Goal: Information Seeking & Learning: Learn about a topic

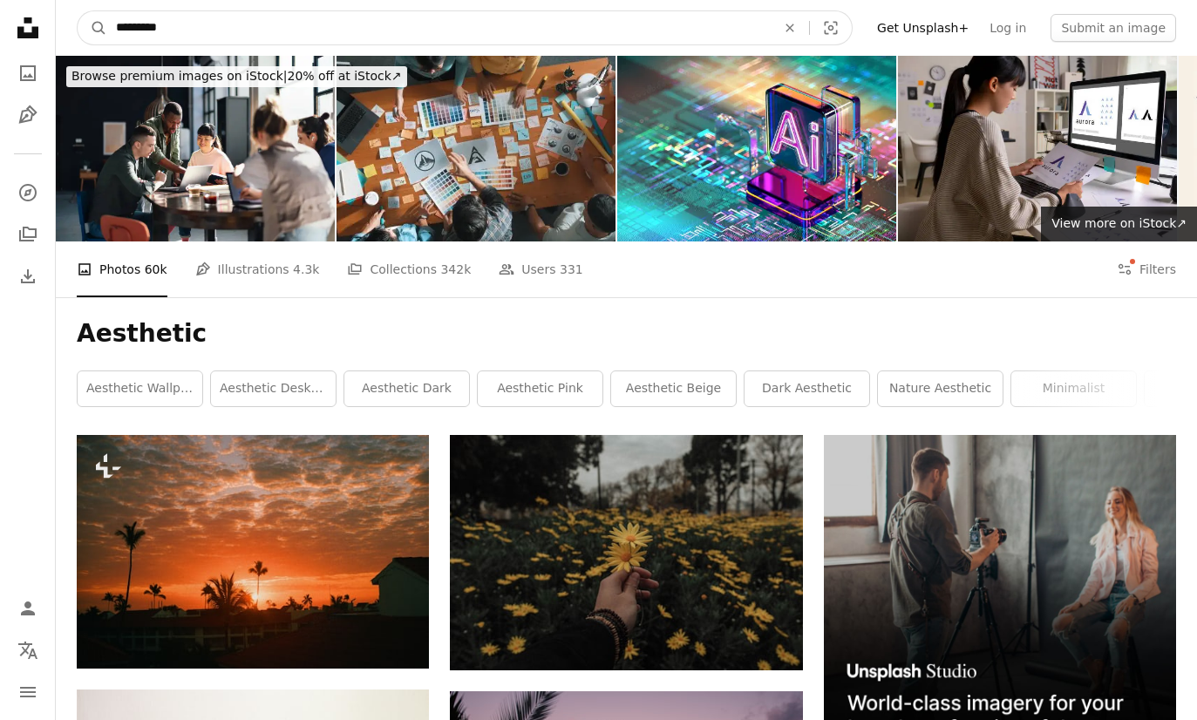
click at [754, 37] on input "*********" at bounding box center [439, 27] width 664 height 33
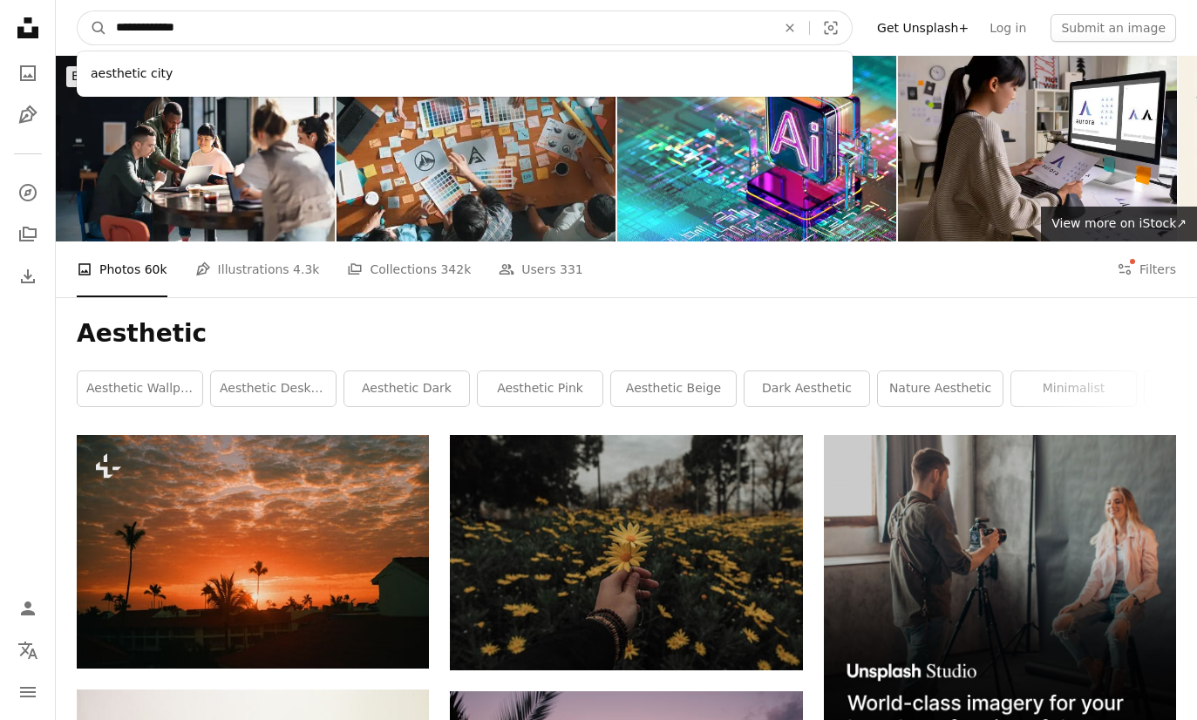
type input "**********"
click at [92, 28] on button "A magnifying glass" at bounding box center [93, 27] width 30 height 33
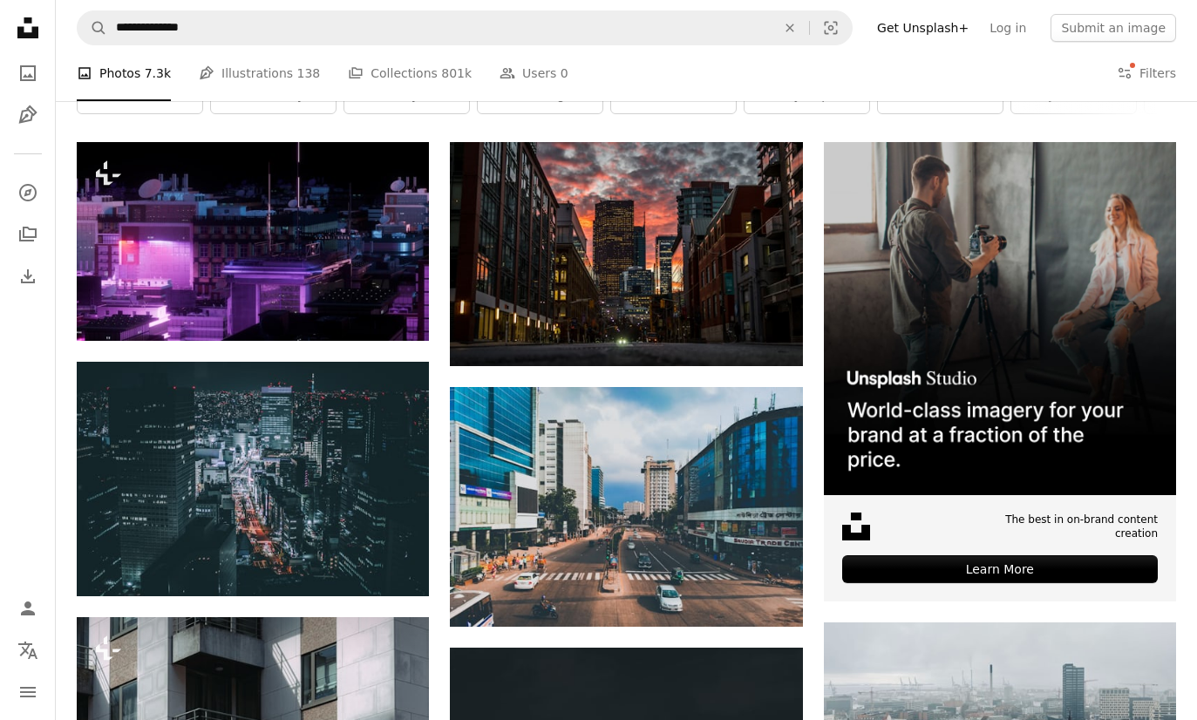
scroll to position [306, 0]
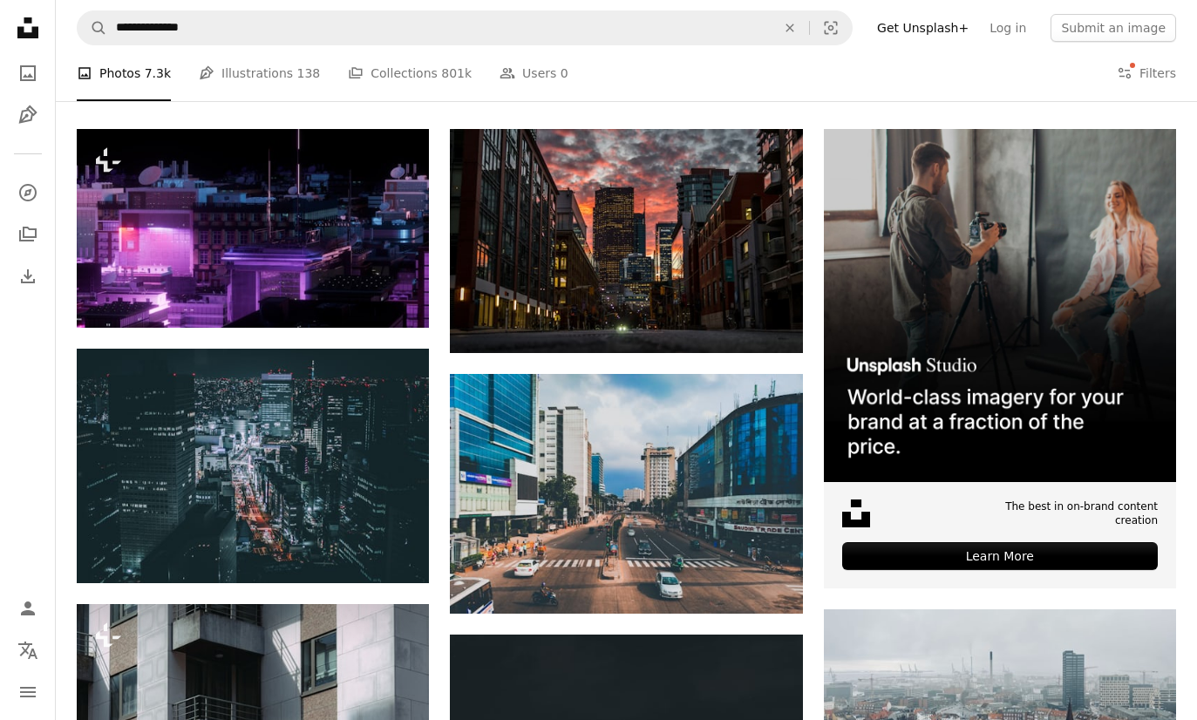
click at [195, 247] on img at bounding box center [253, 228] width 352 height 198
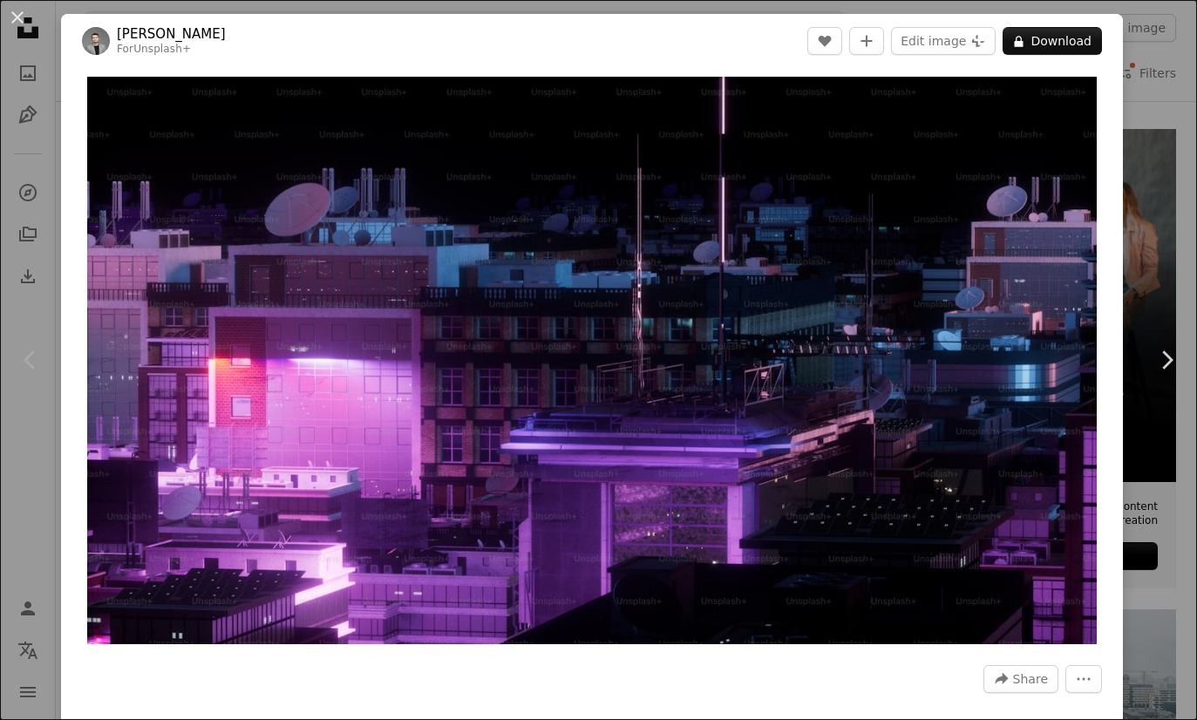
click at [1183, 581] on div "An X shape Chevron left Chevron right [PERSON_NAME] For Unsplash+ A heart A plu…" at bounding box center [598, 360] width 1197 height 720
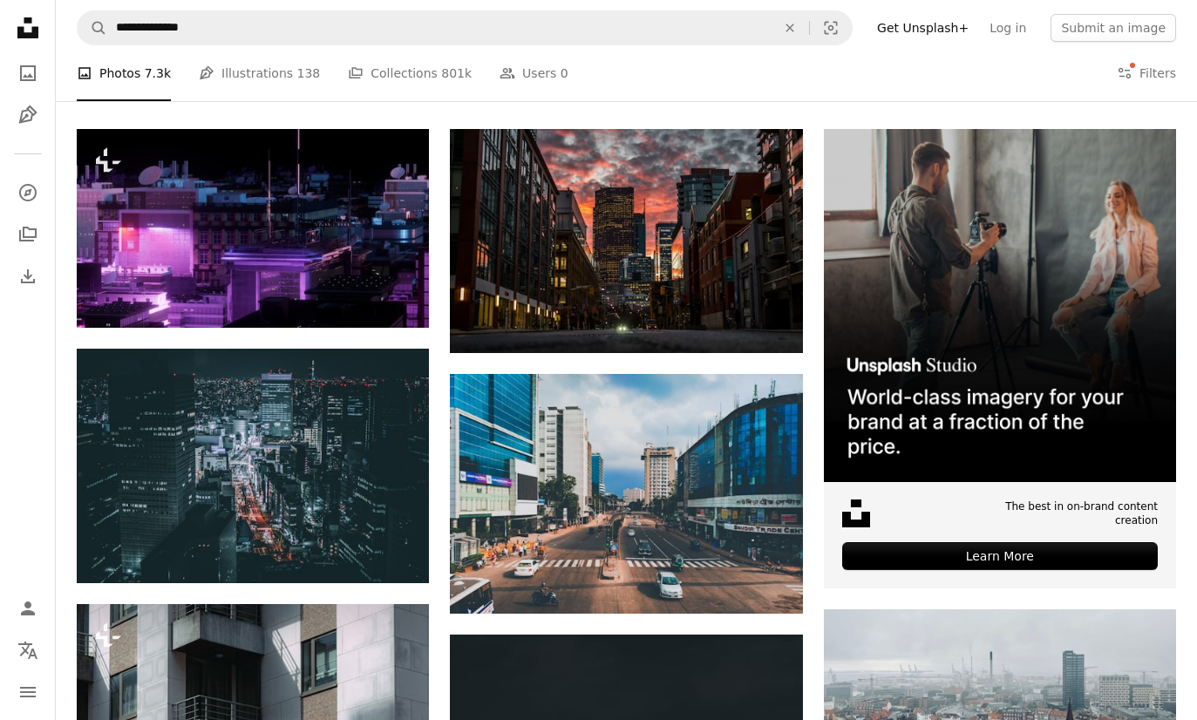
click at [731, 237] on img at bounding box center [626, 240] width 352 height 223
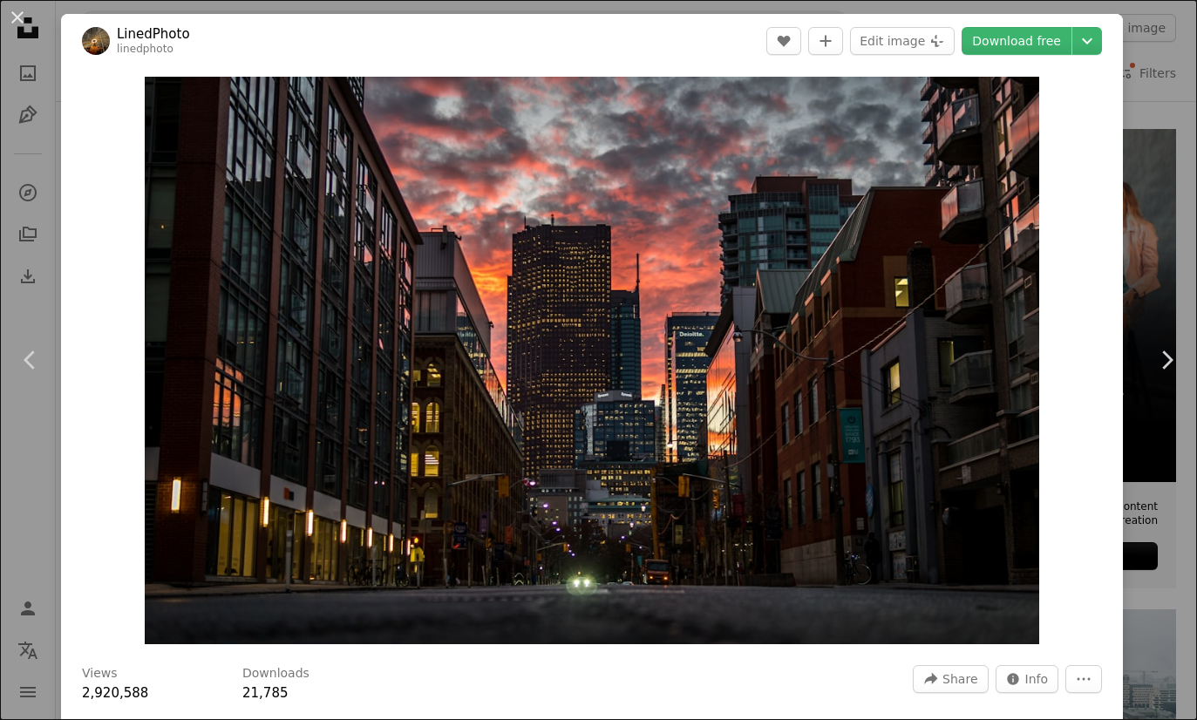
click at [1185, 558] on div "An X shape Chevron left Chevron right LinedPhoto linedphoto A heart A plus sign…" at bounding box center [598, 360] width 1197 height 720
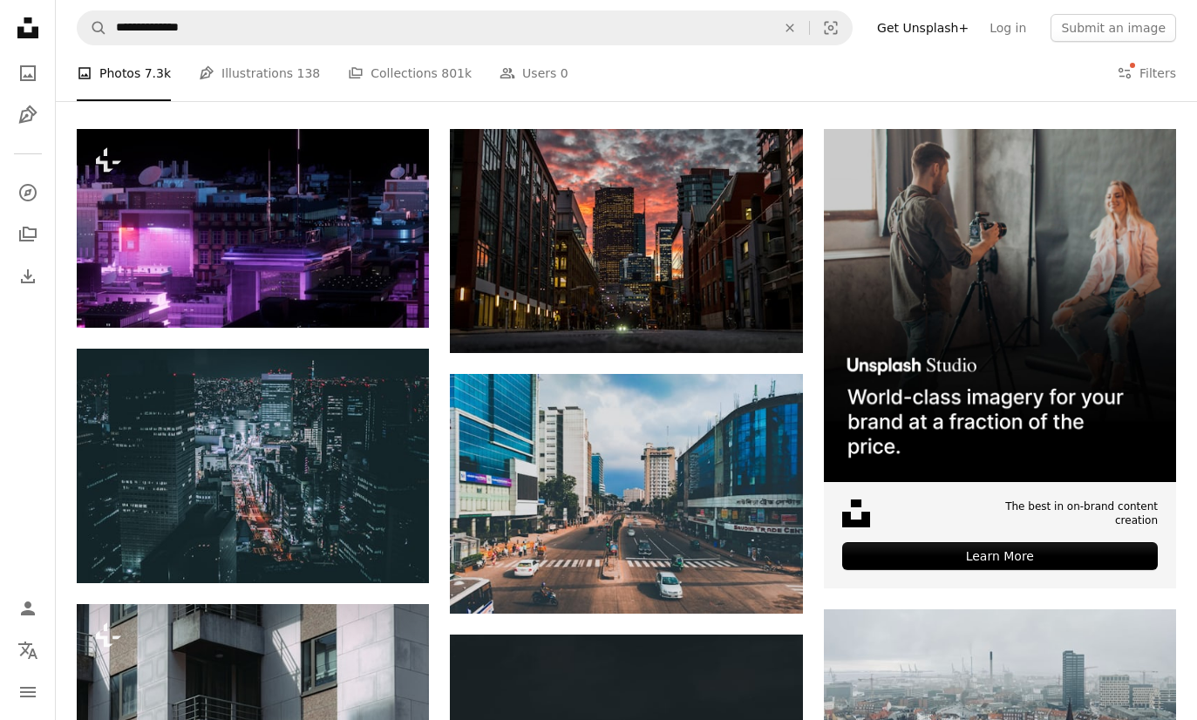
click at [758, 229] on img at bounding box center [626, 240] width 352 height 223
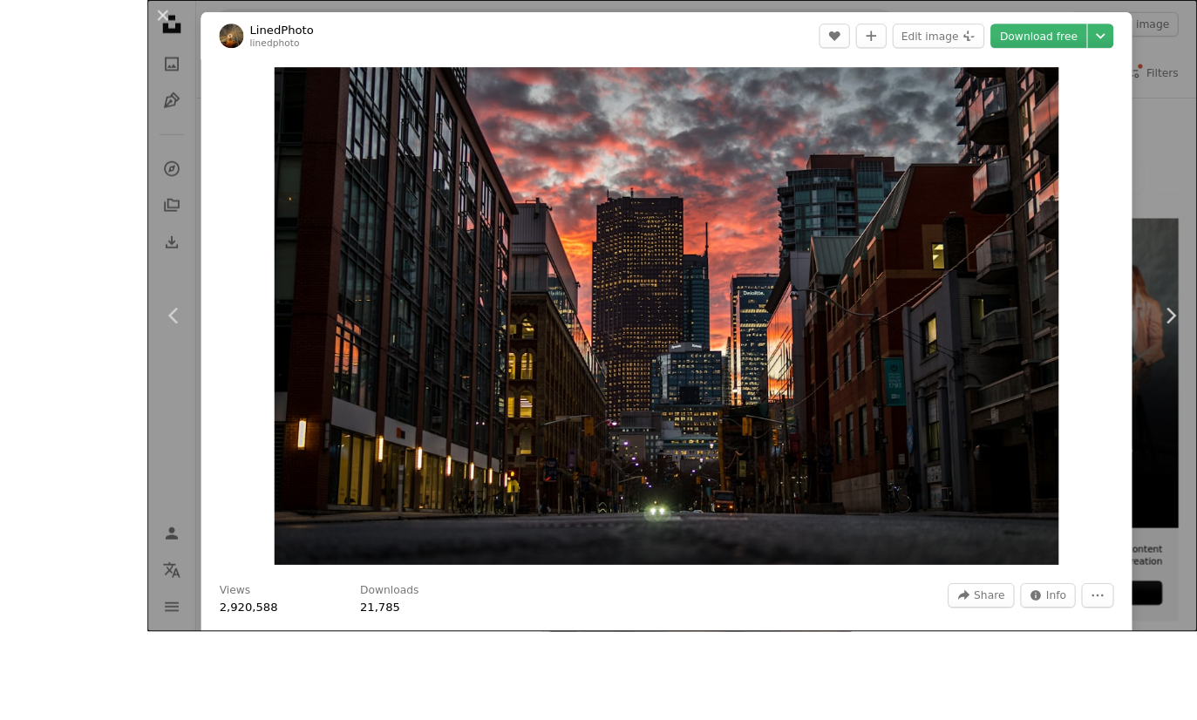
scroll to position [331, 0]
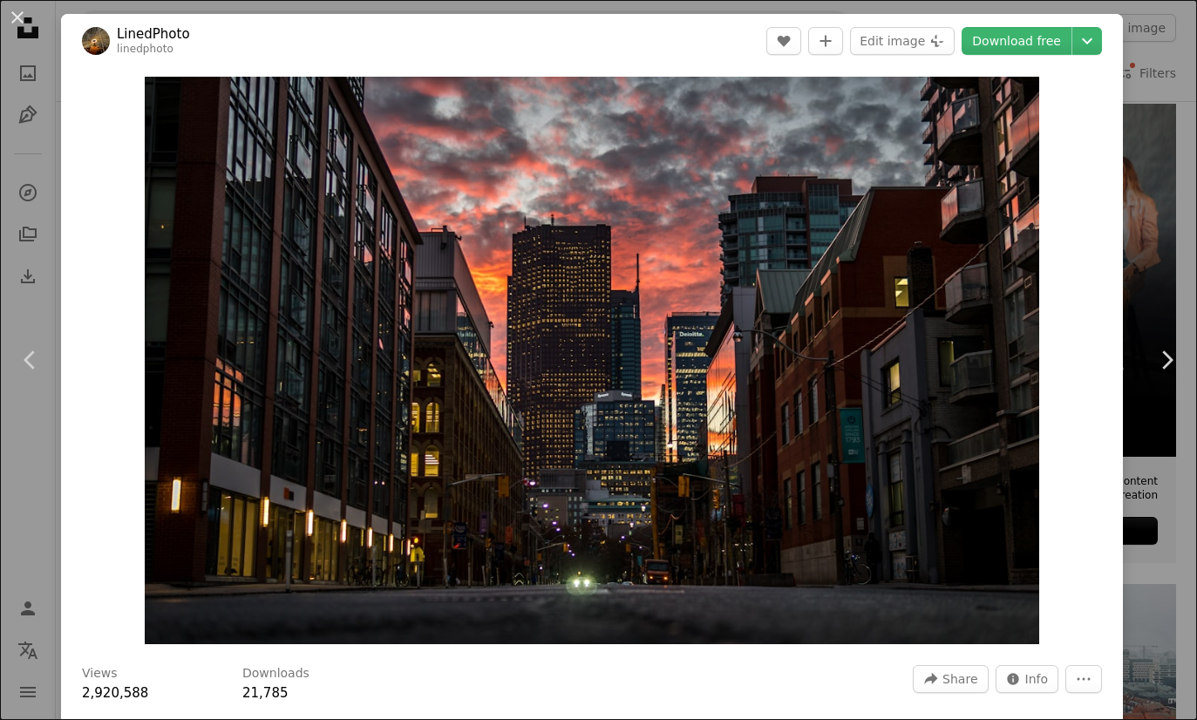
click at [1168, 419] on link "Chevron right" at bounding box center [1166, 359] width 61 height 167
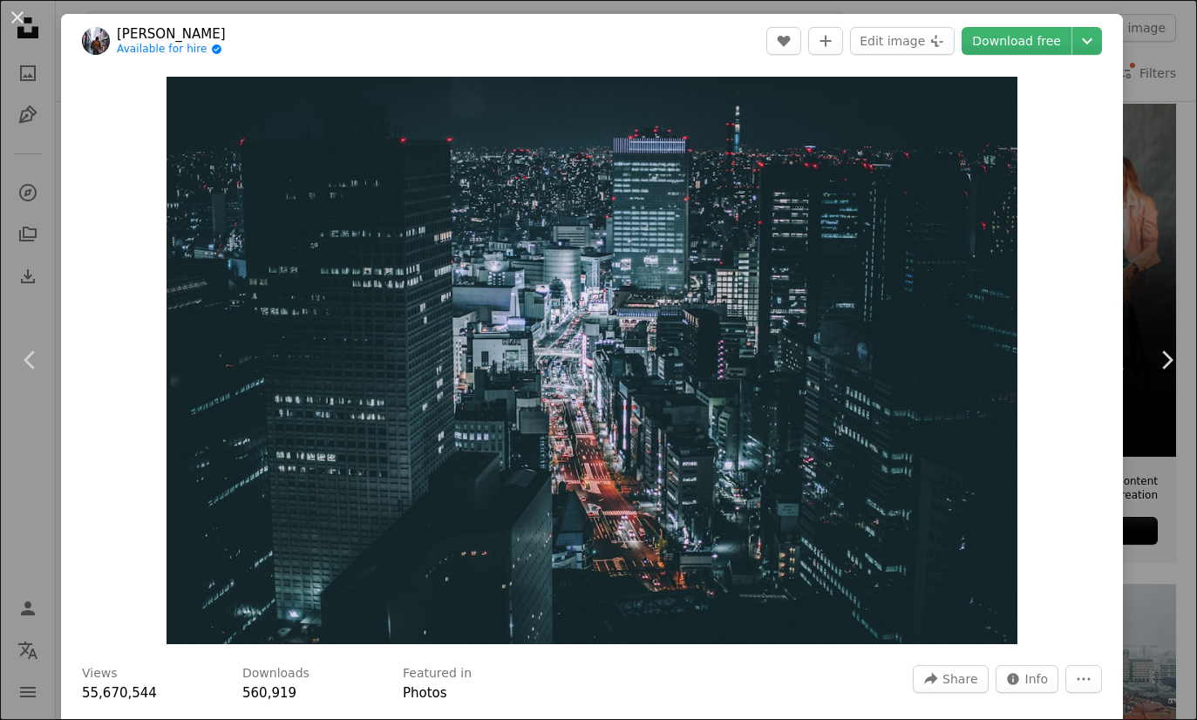
click at [1186, 563] on div "An X shape Chevron left Chevron right [PERSON_NAME] Available for hire A checkm…" at bounding box center [598, 360] width 1197 height 720
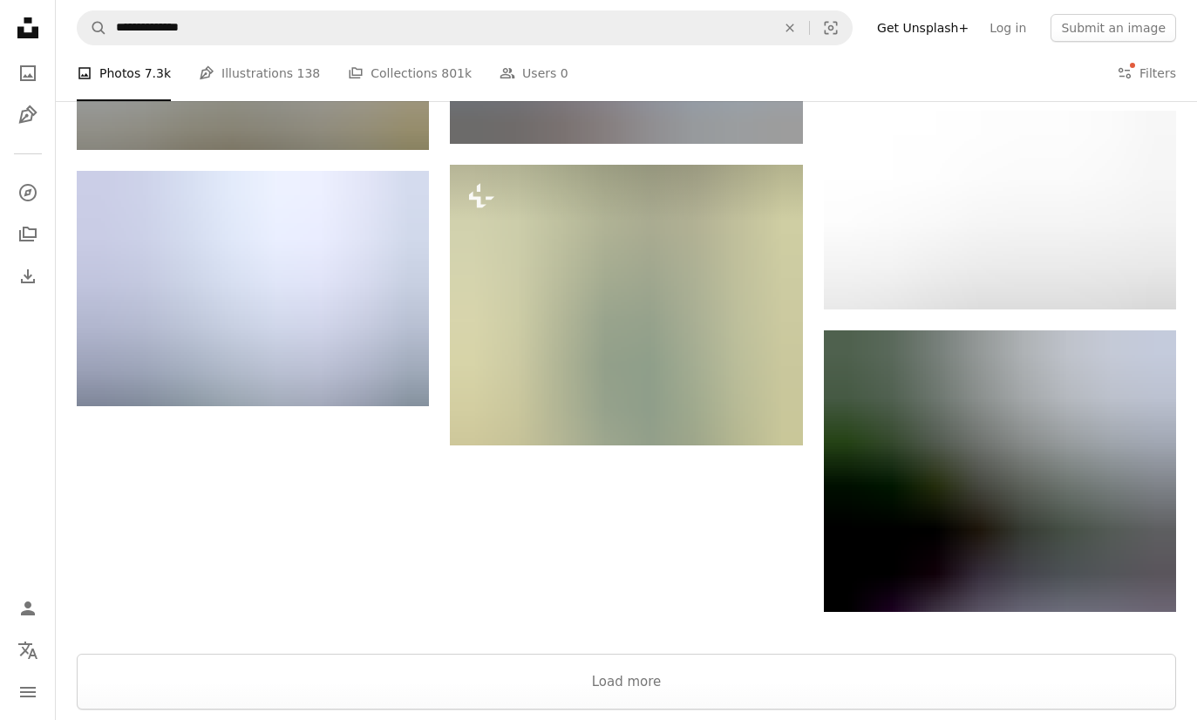
scroll to position [1790, 0]
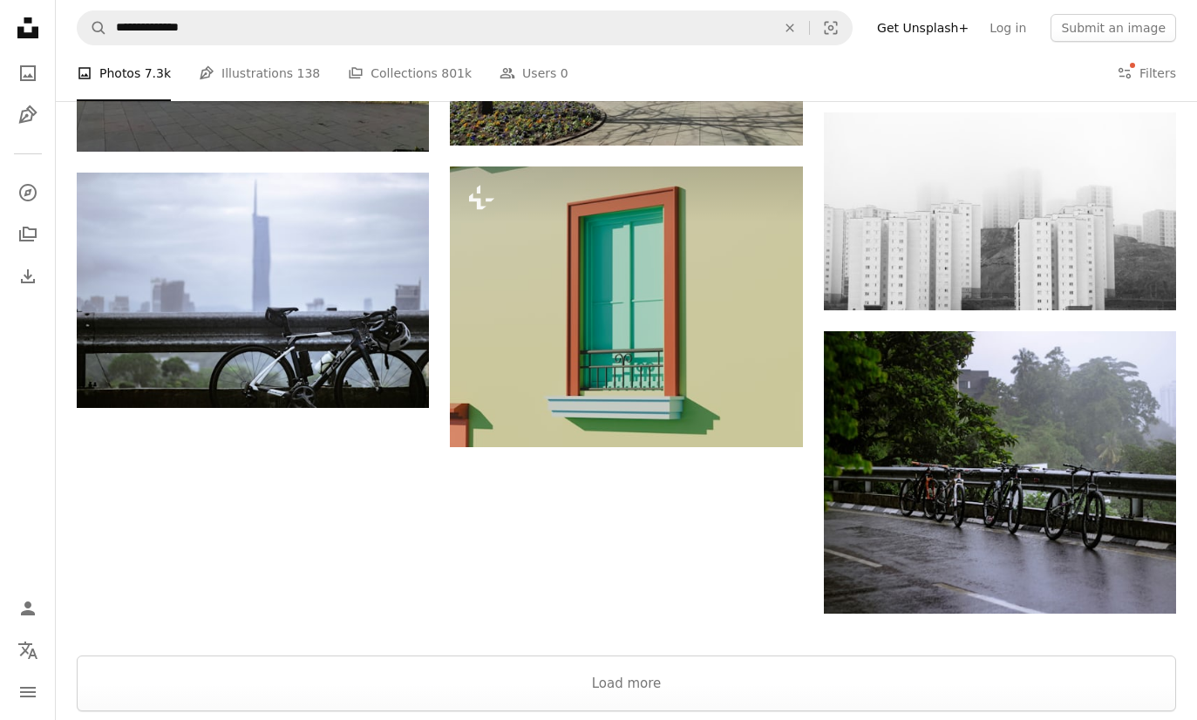
click at [958, 686] on button "Load more" at bounding box center [627, 684] width 1100 height 56
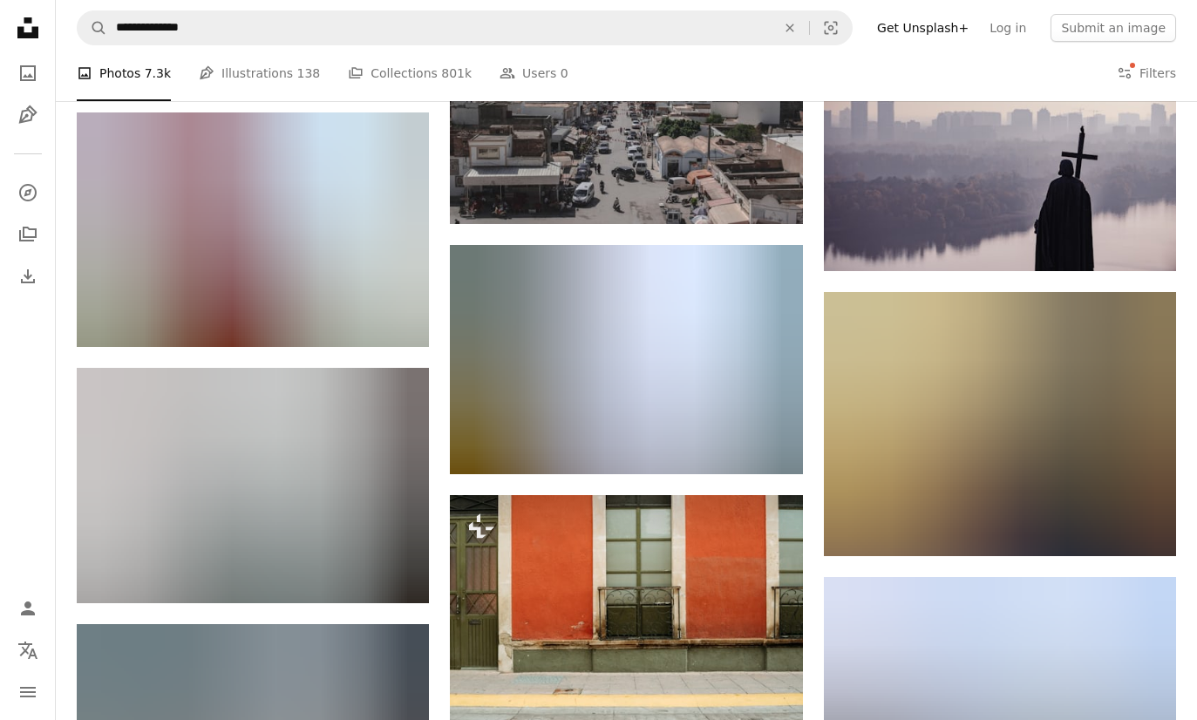
scroll to position [7180, 0]
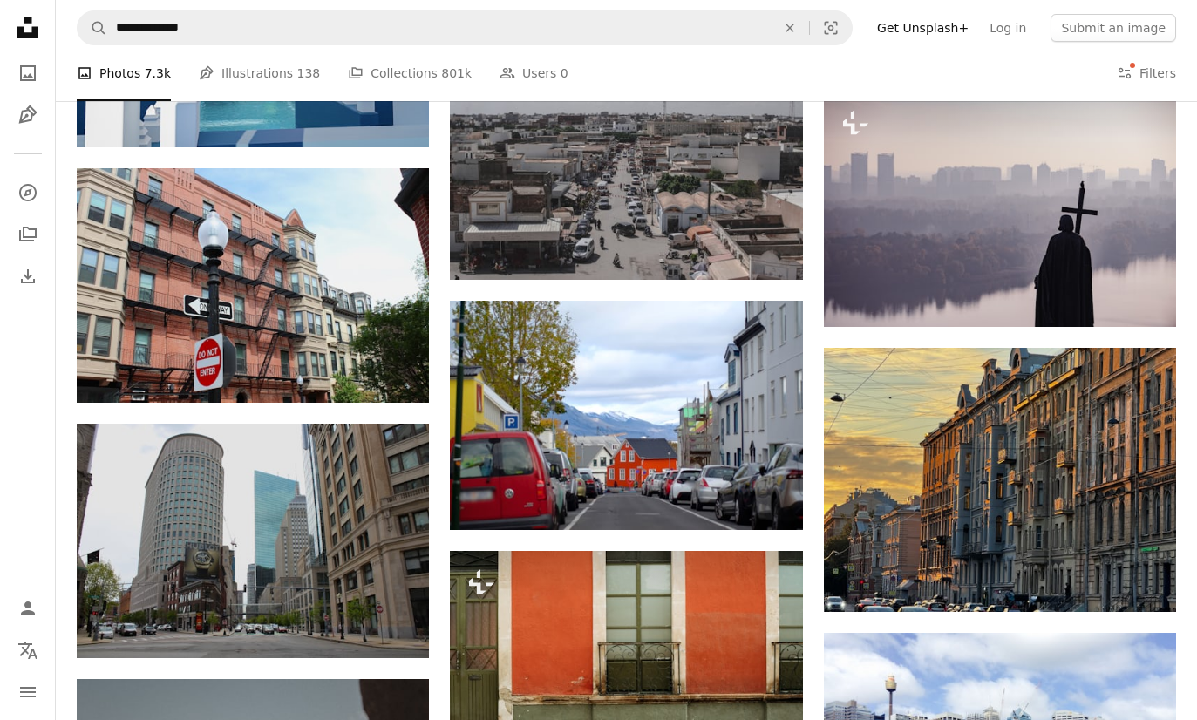
click at [1110, 222] on img at bounding box center [1000, 209] width 352 height 235
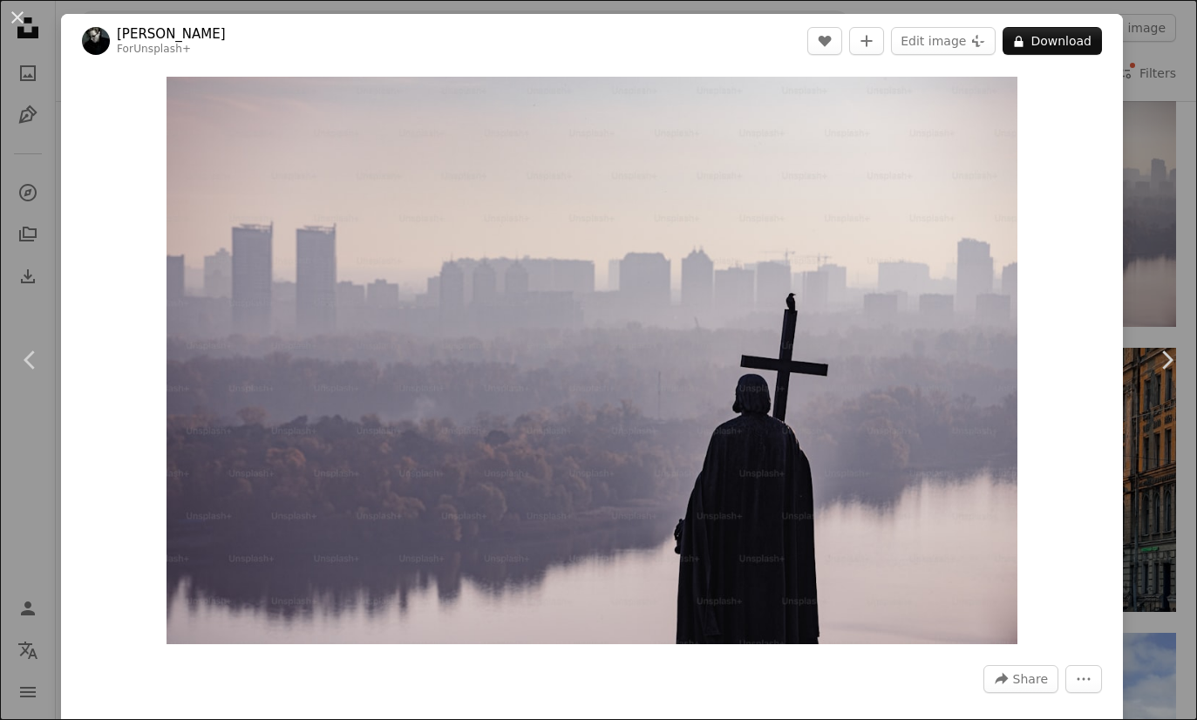
click at [1175, 604] on div "An X shape Chevron left Chevron right [PERSON_NAME] For Unsplash+ A heart A plu…" at bounding box center [598, 360] width 1197 height 720
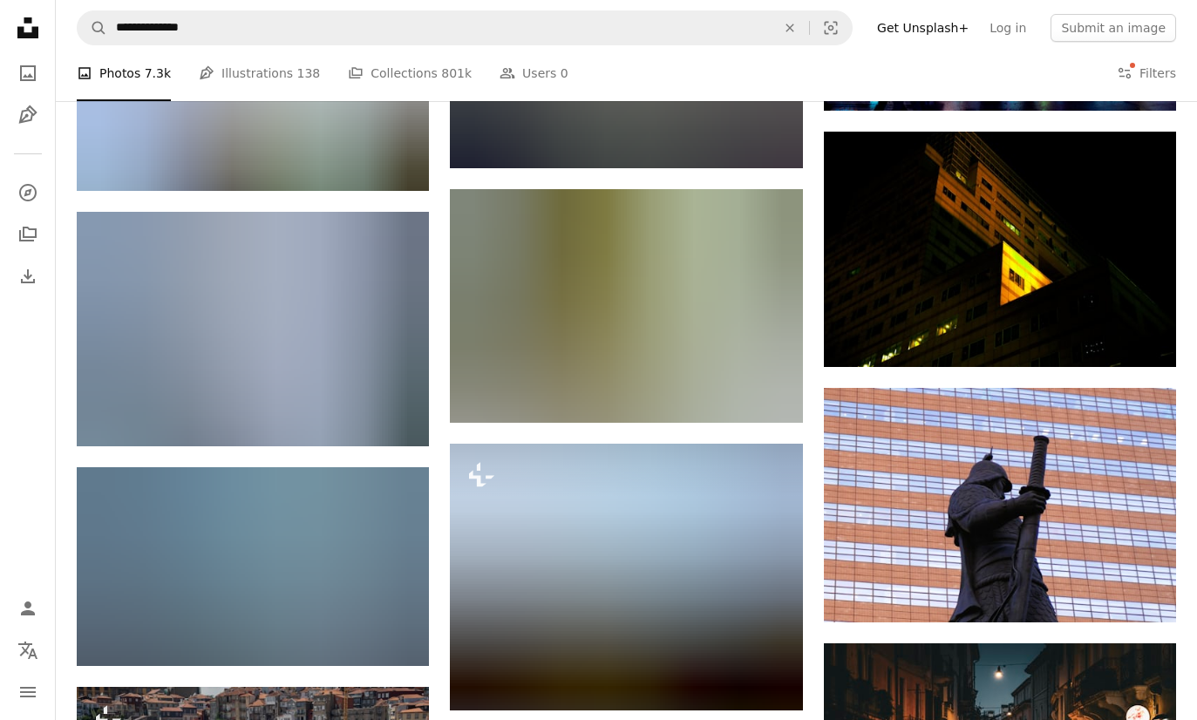
scroll to position [14561, 0]
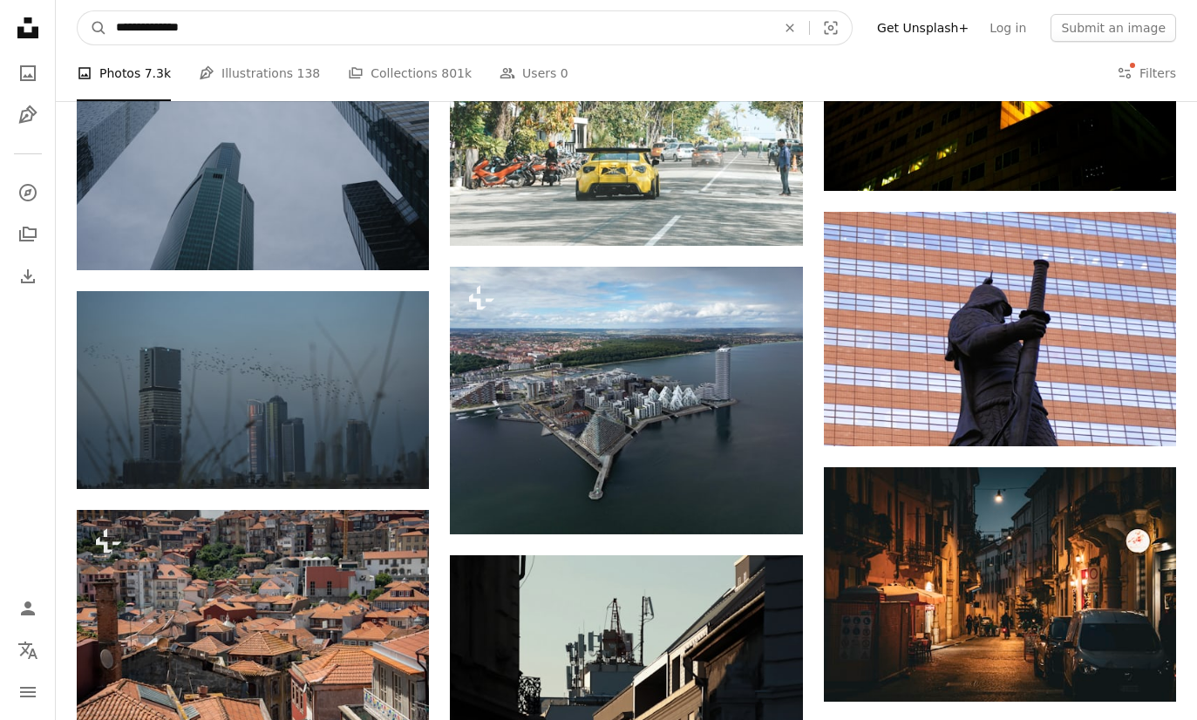
click at [305, 41] on input "**********" at bounding box center [439, 27] width 664 height 33
type input "**********"
click at [92, 28] on button "A magnifying glass" at bounding box center [93, 27] width 30 height 33
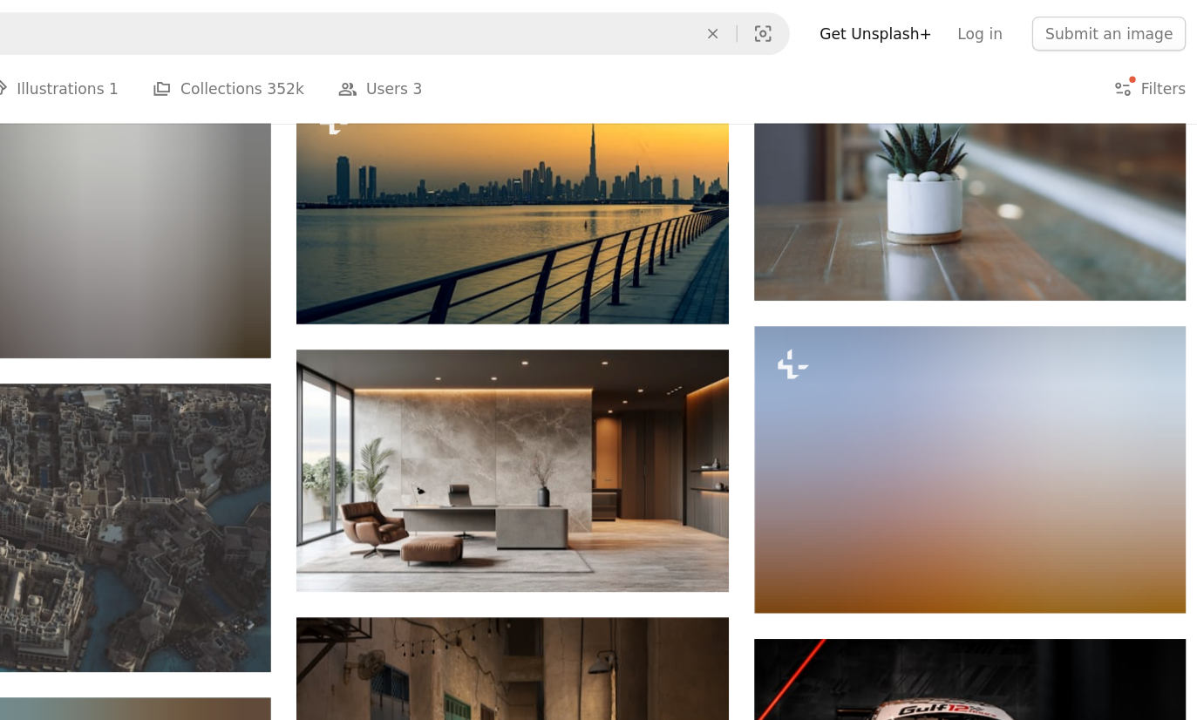
scroll to position [1146, 0]
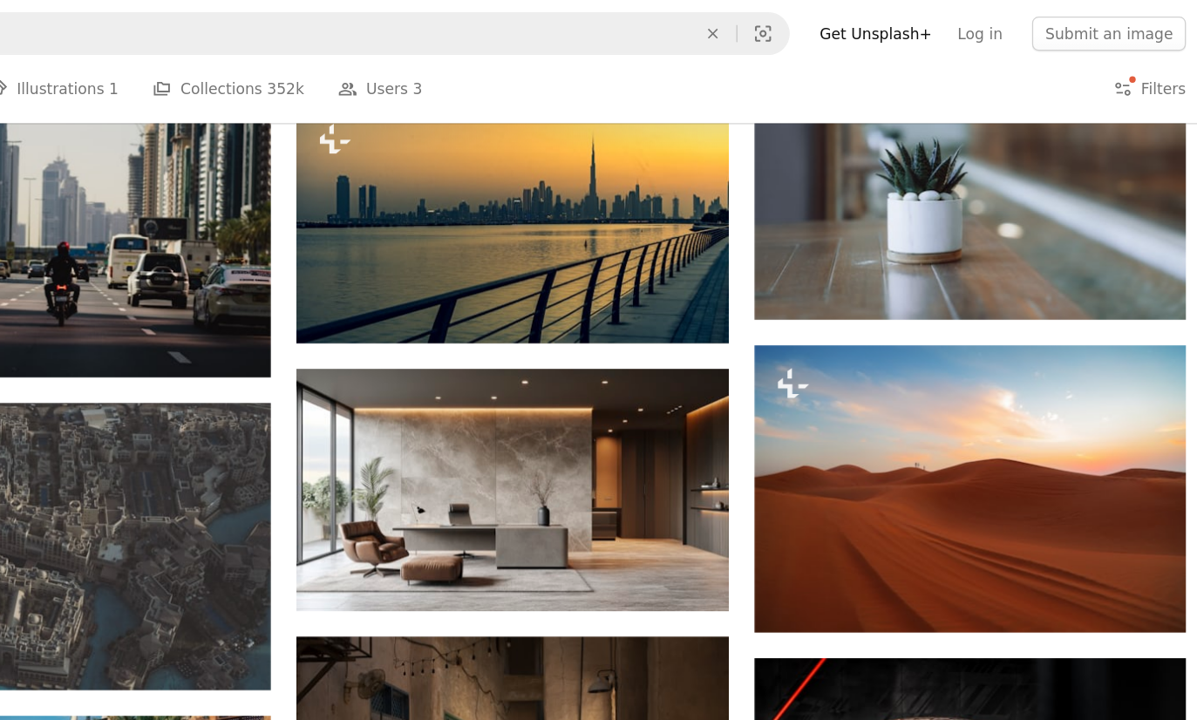
click at [824, 166] on img at bounding box center [1000, 143] width 352 height 235
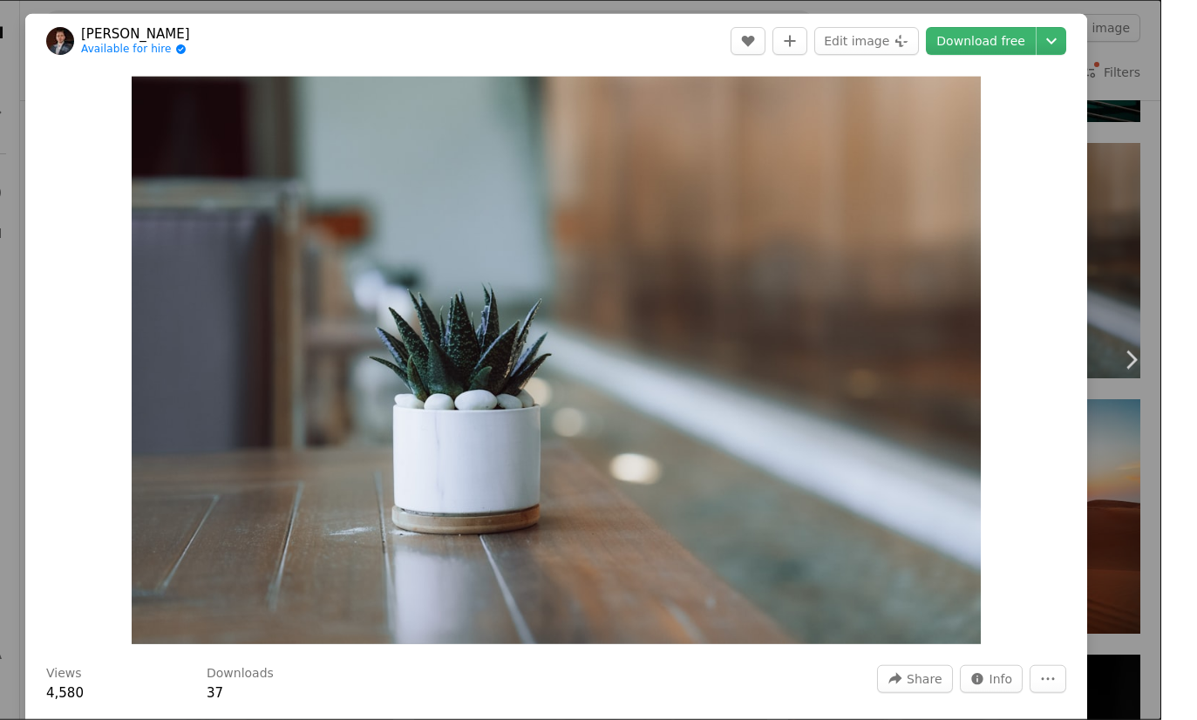
scroll to position [1045, 0]
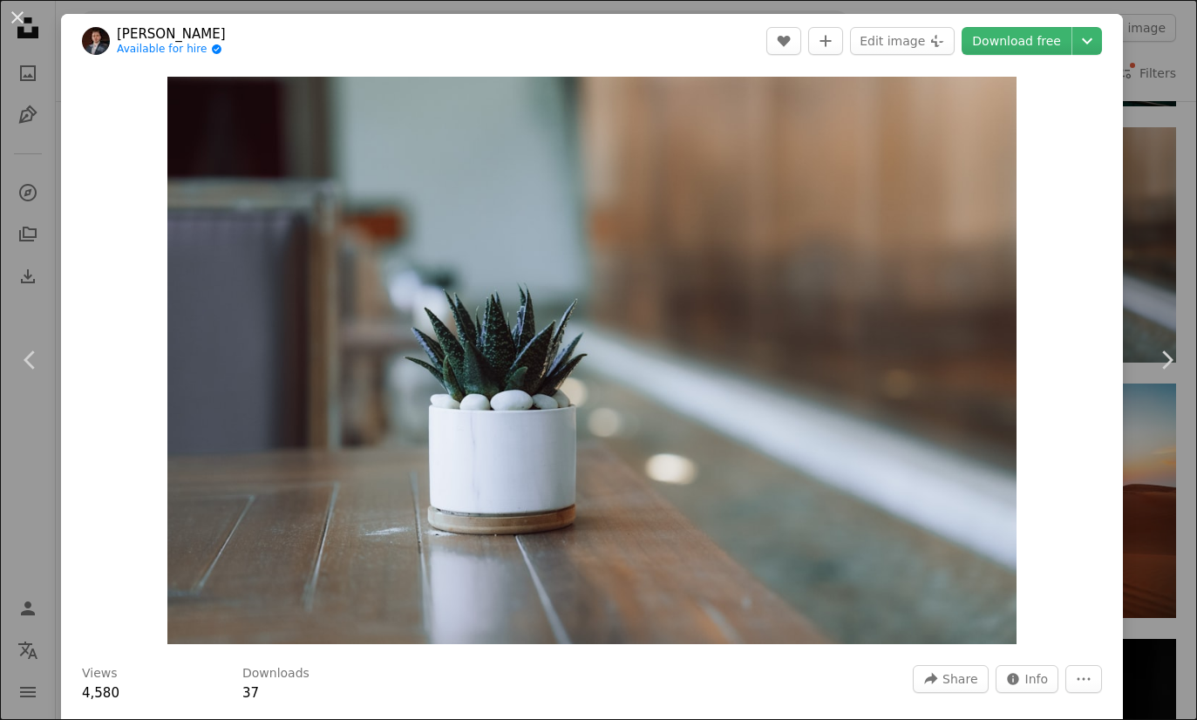
click at [1186, 614] on div "An X shape Chevron left Chevron right Nejc Soklič Available for hire A checkmar…" at bounding box center [598, 360] width 1197 height 720
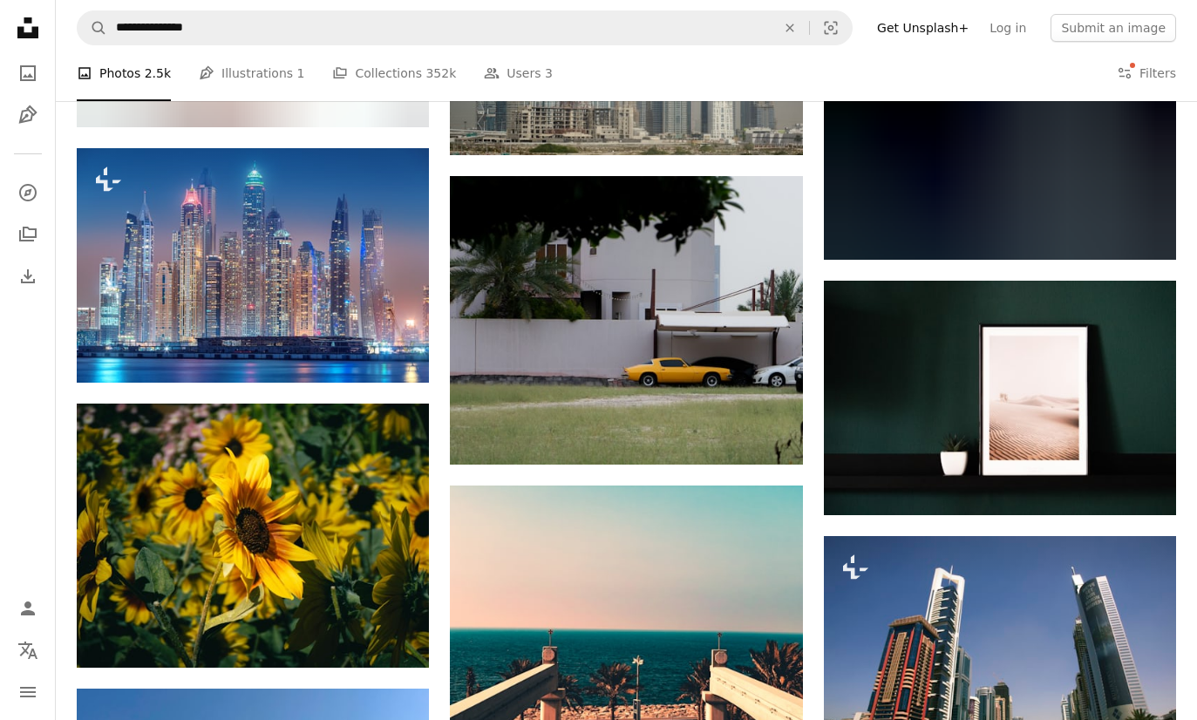
scroll to position [3677, 0]
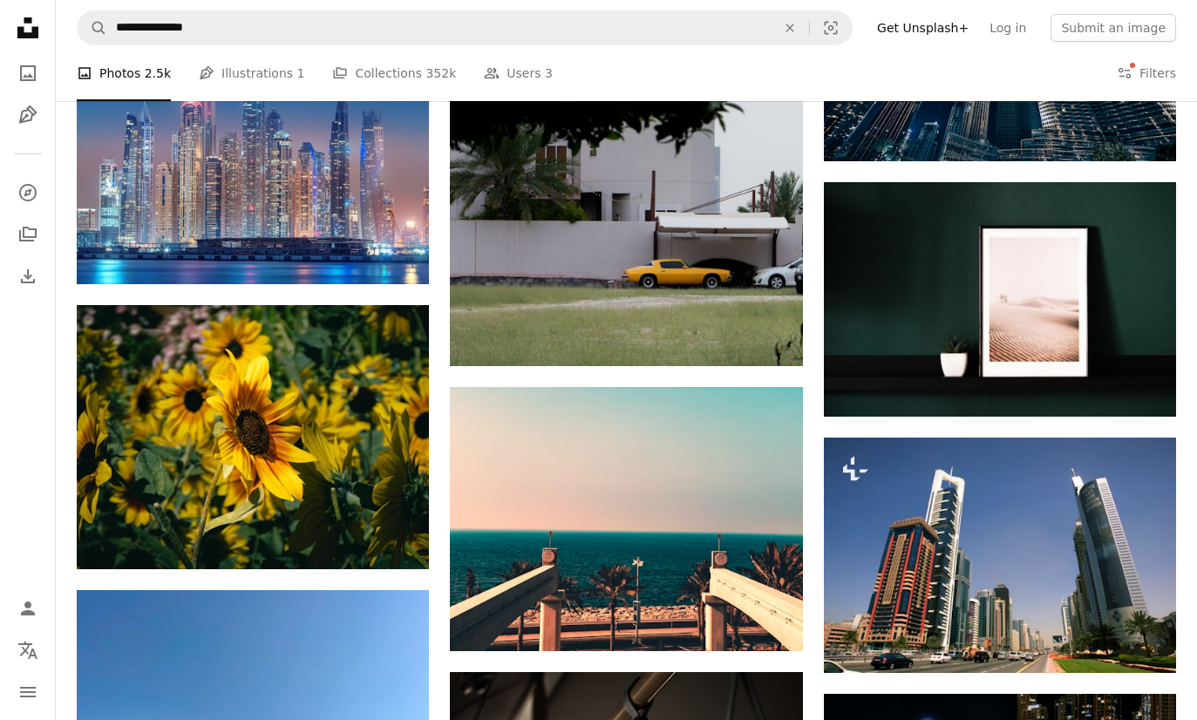
click at [734, 247] on img at bounding box center [626, 222] width 352 height 289
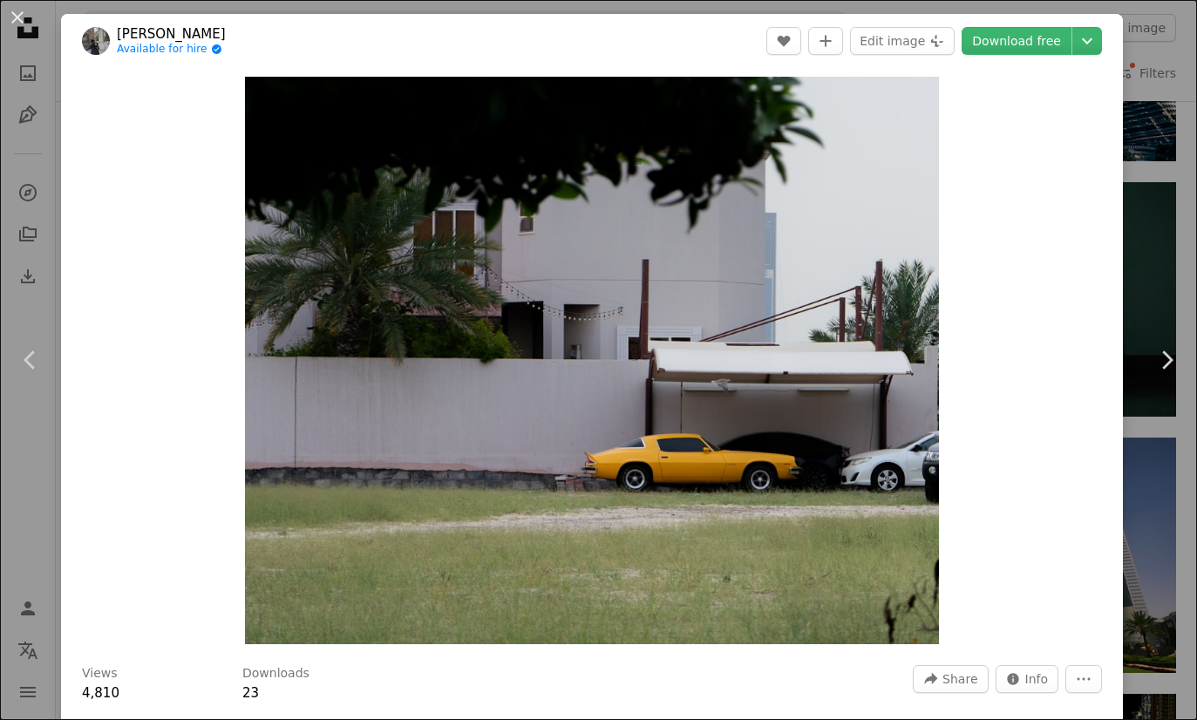
click at [1167, 570] on div "An X shape Chevron left Chevron right [PERSON_NAME] Available for hire A checkm…" at bounding box center [598, 360] width 1197 height 720
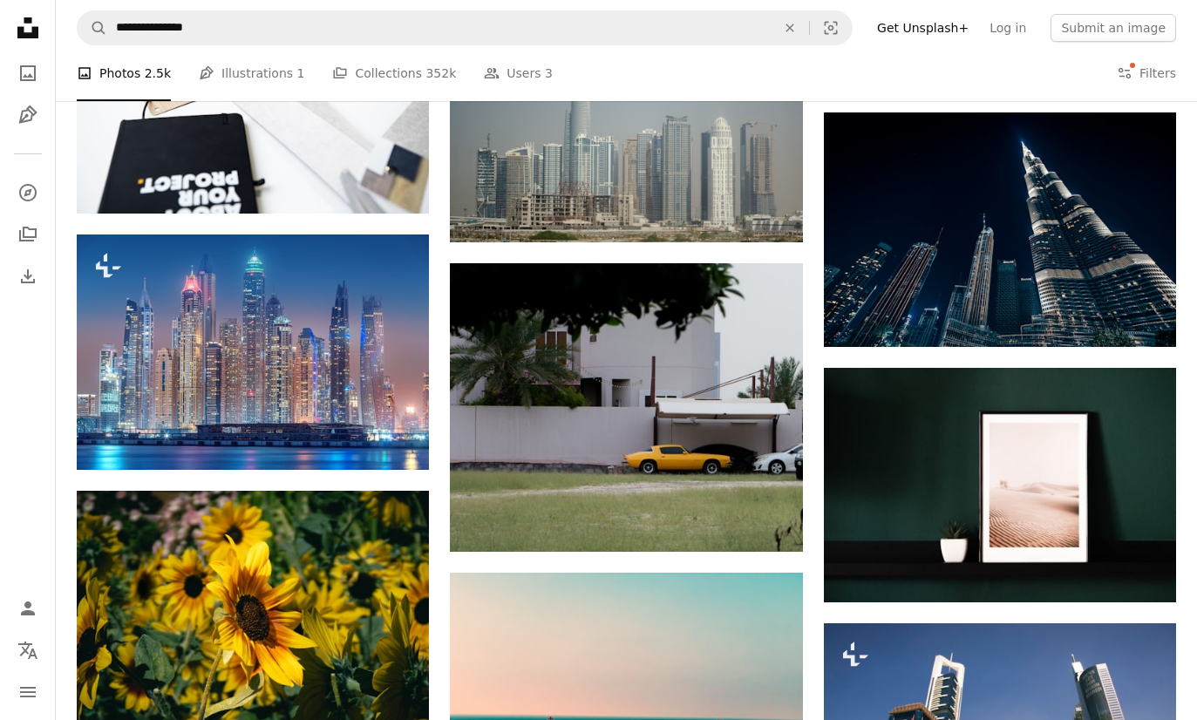
scroll to position [3485, 0]
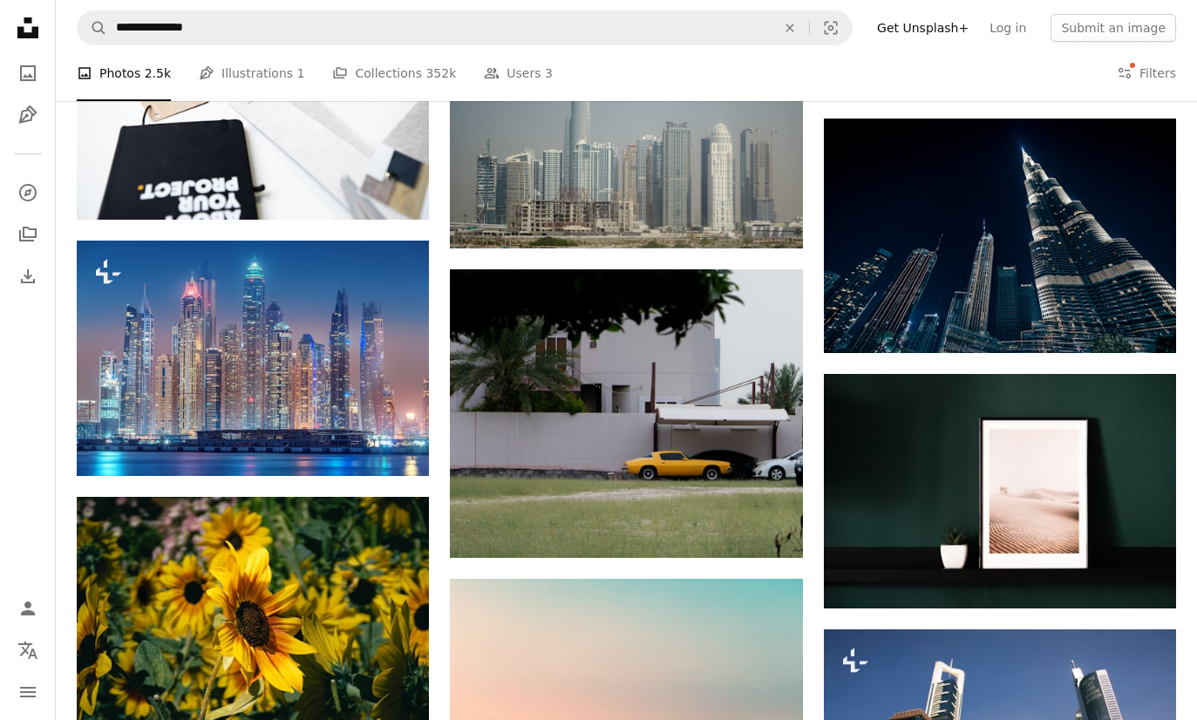
click at [758, 397] on img at bounding box center [626, 413] width 352 height 289
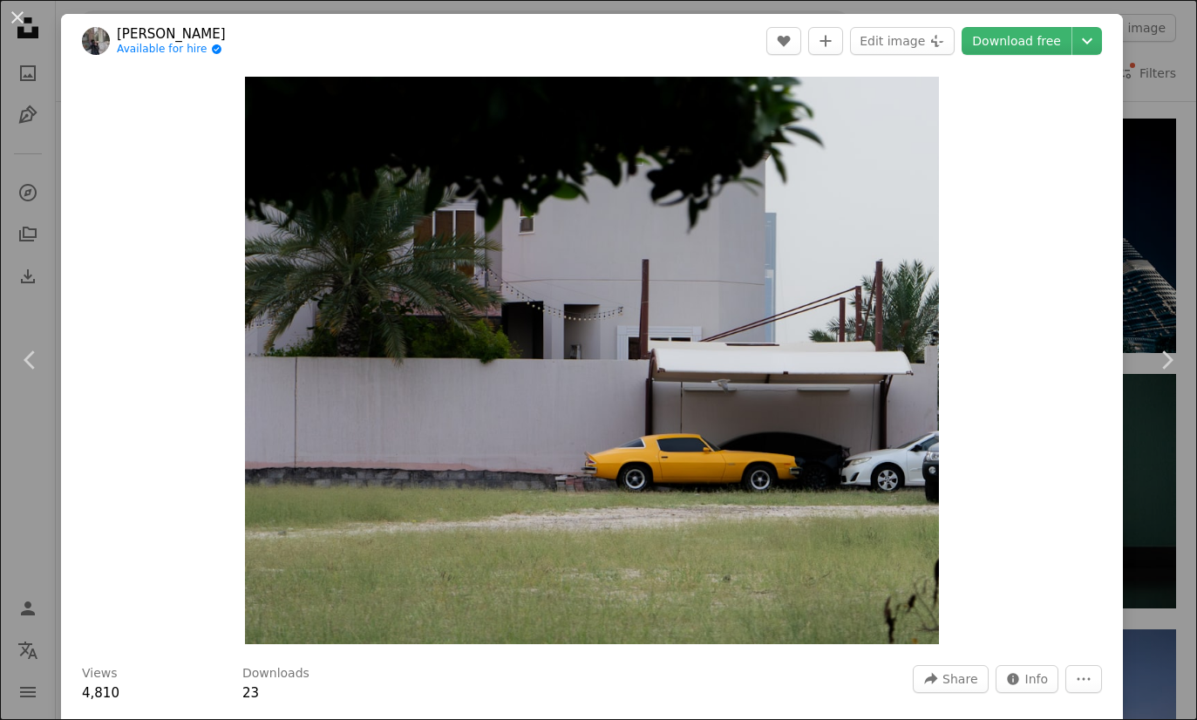
click at [1178, 586] on div "An X shape Chevron left Chevron right [PERSON_NAME] Available for hire A checkm…" at bounding box center [598, 360] width 1197 height 720
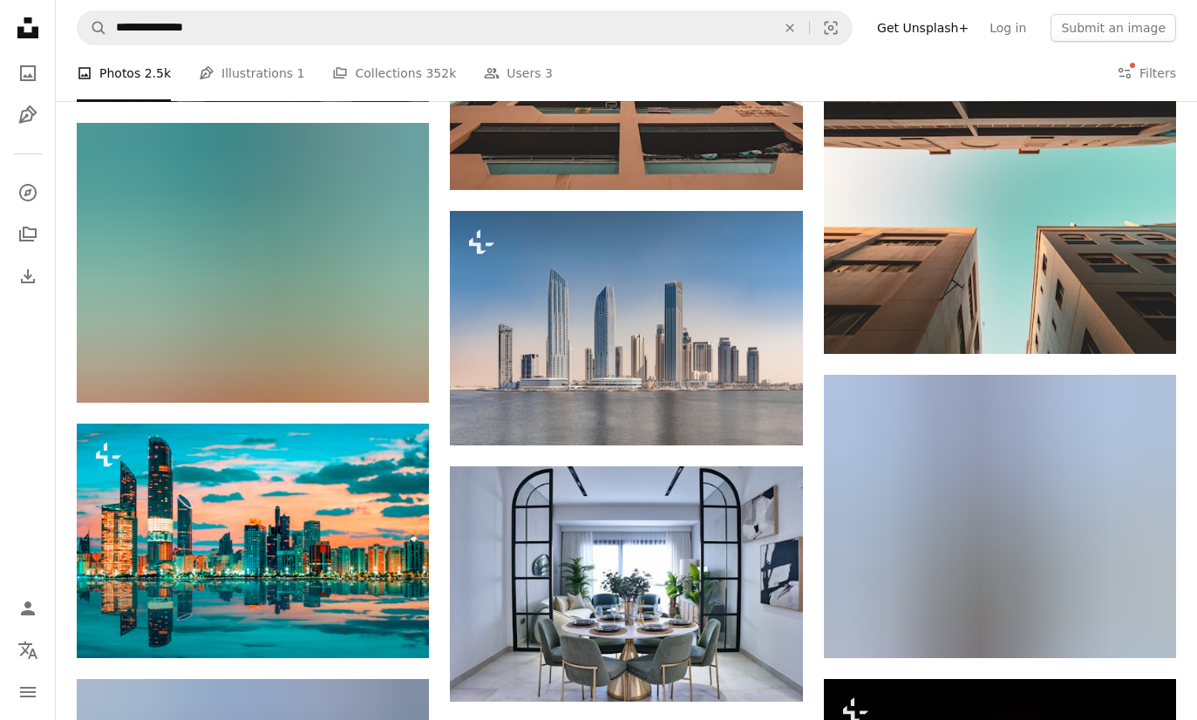
scroll to position [7076, 0]
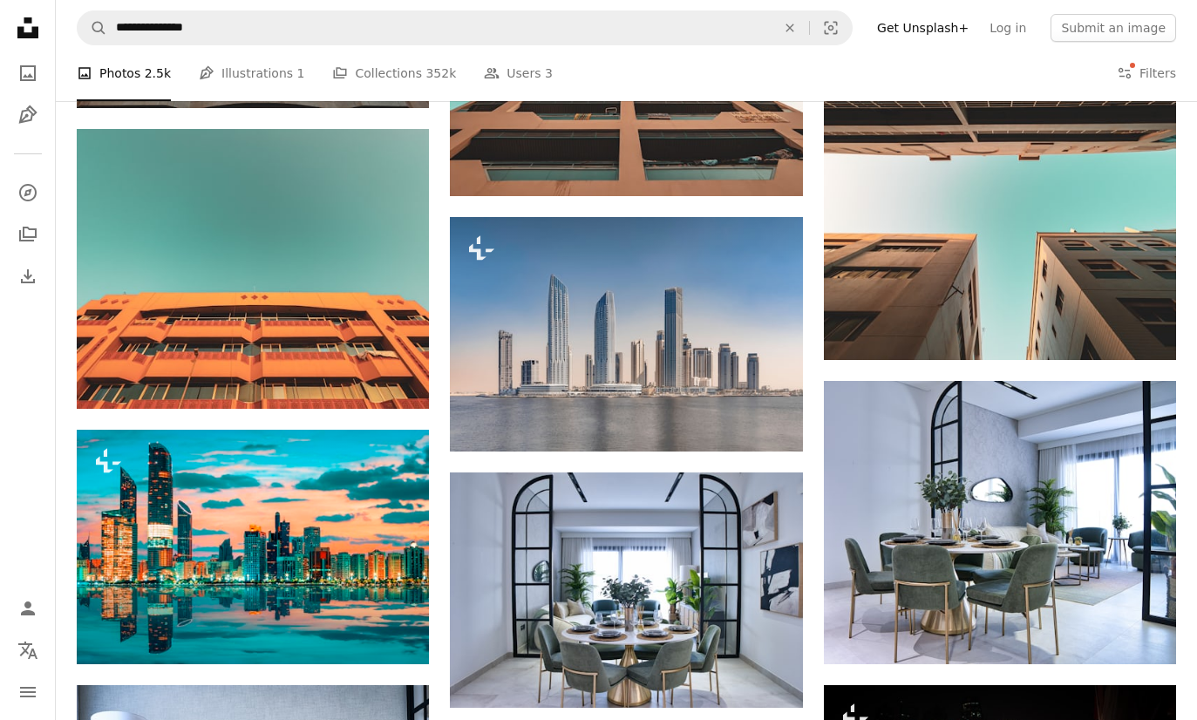
click at [623, 357] on img at bounding box center [626, 334] width 352 height 235
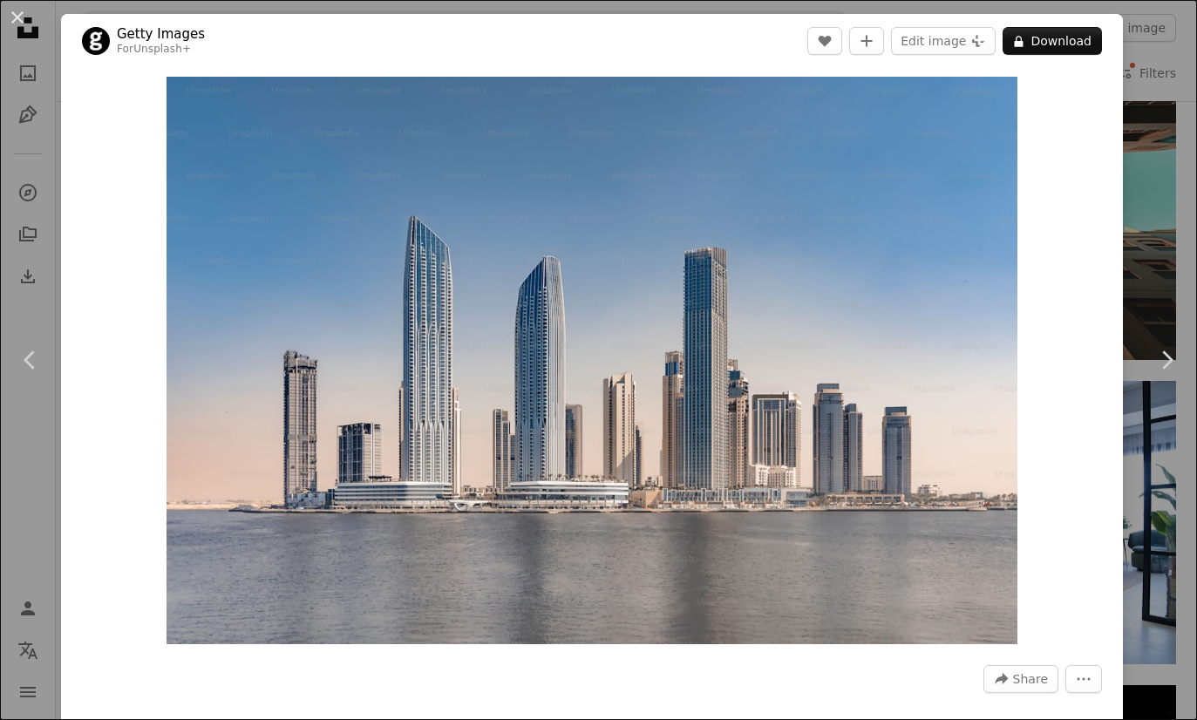
scroll to position [7075, 0]
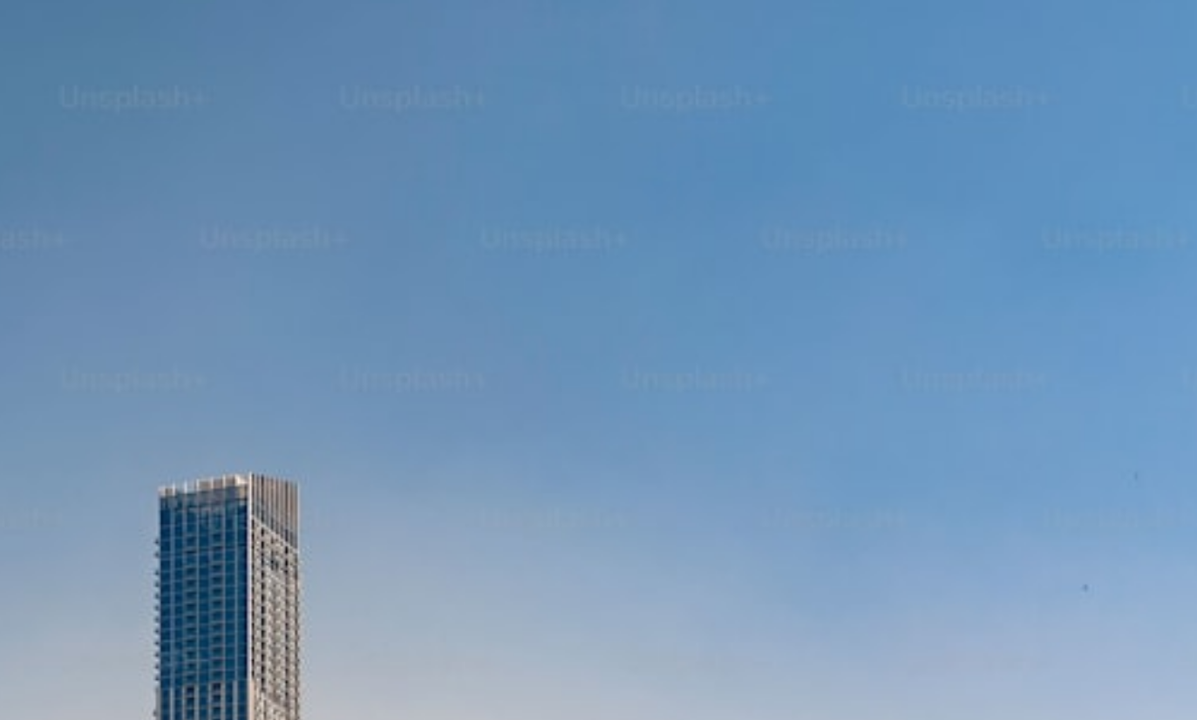
click at [260, 77] on img "Zoom in on this image" at bounding box center [593, 361] width 852 height 568
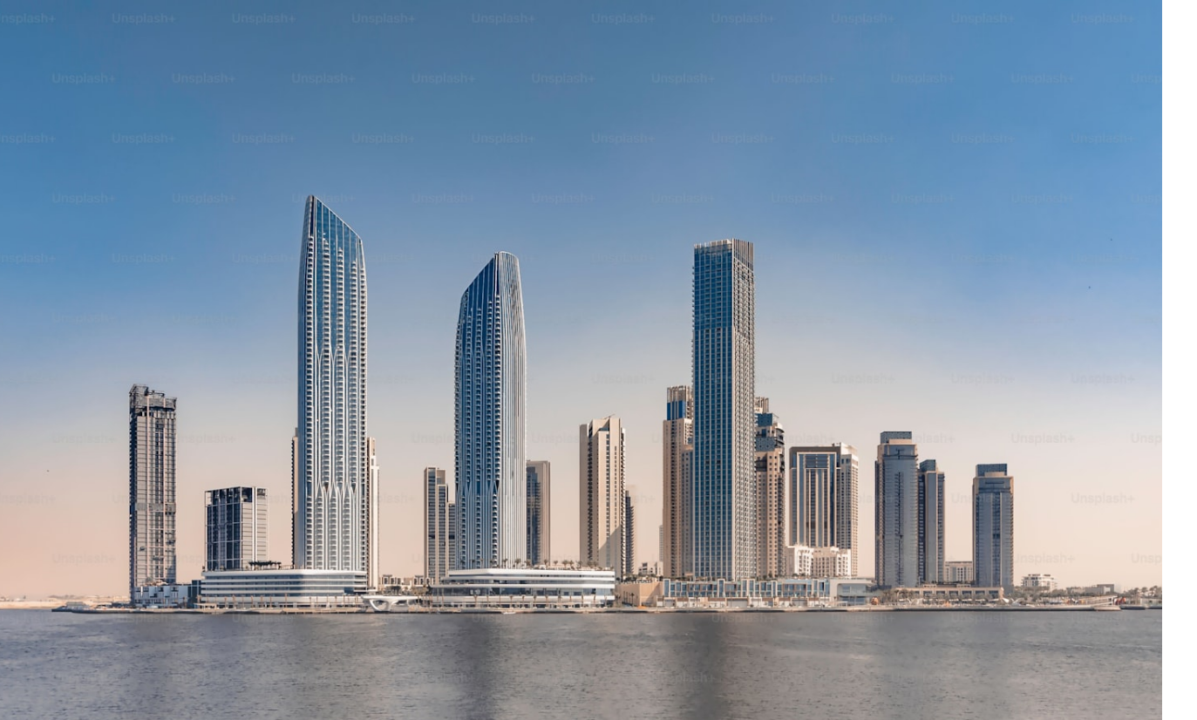
scroll to position [6734, 0]
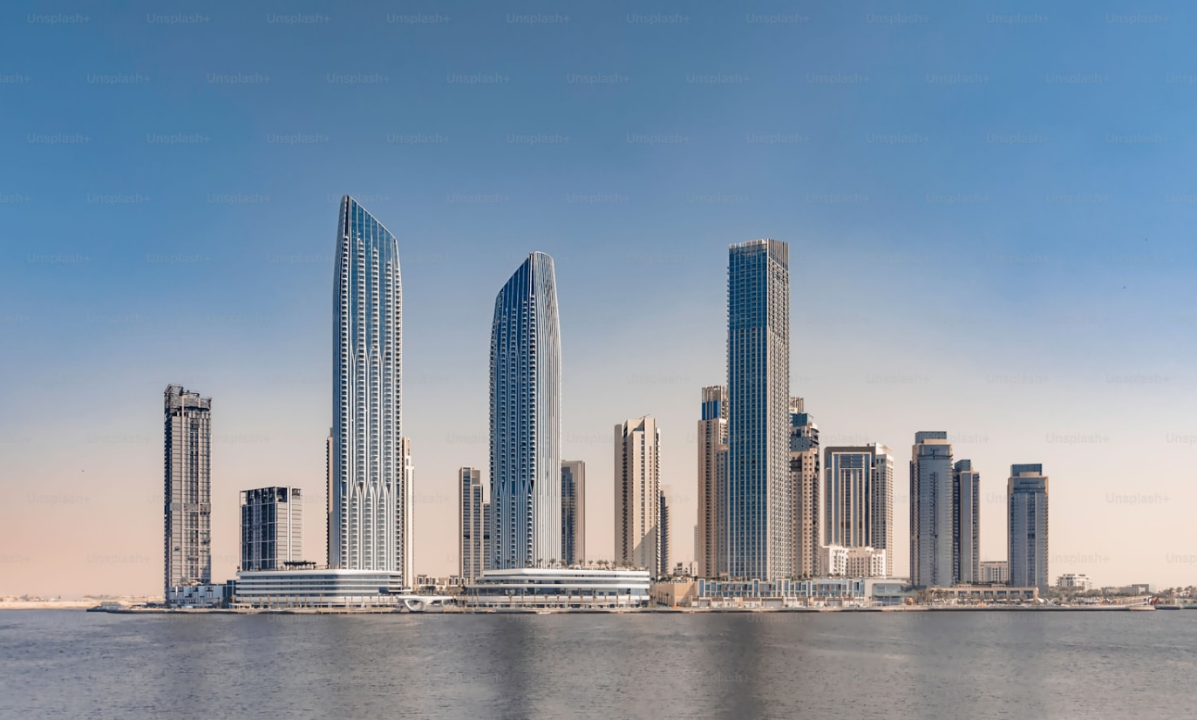
click at [1013, 265] on img "Zoom out on this image" at bounding box center [598, 399] width 1199 height 800
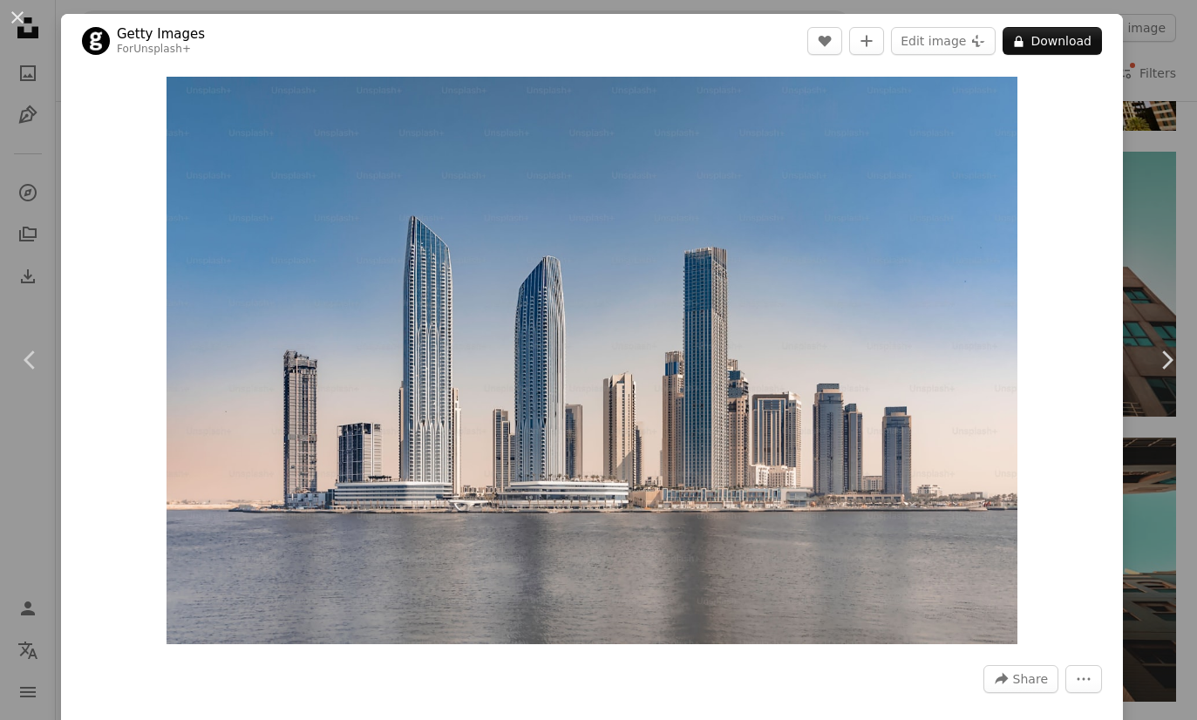
click at [27, 28] on button "An X shape" at bounding box center [17, 17] width 21 height 21
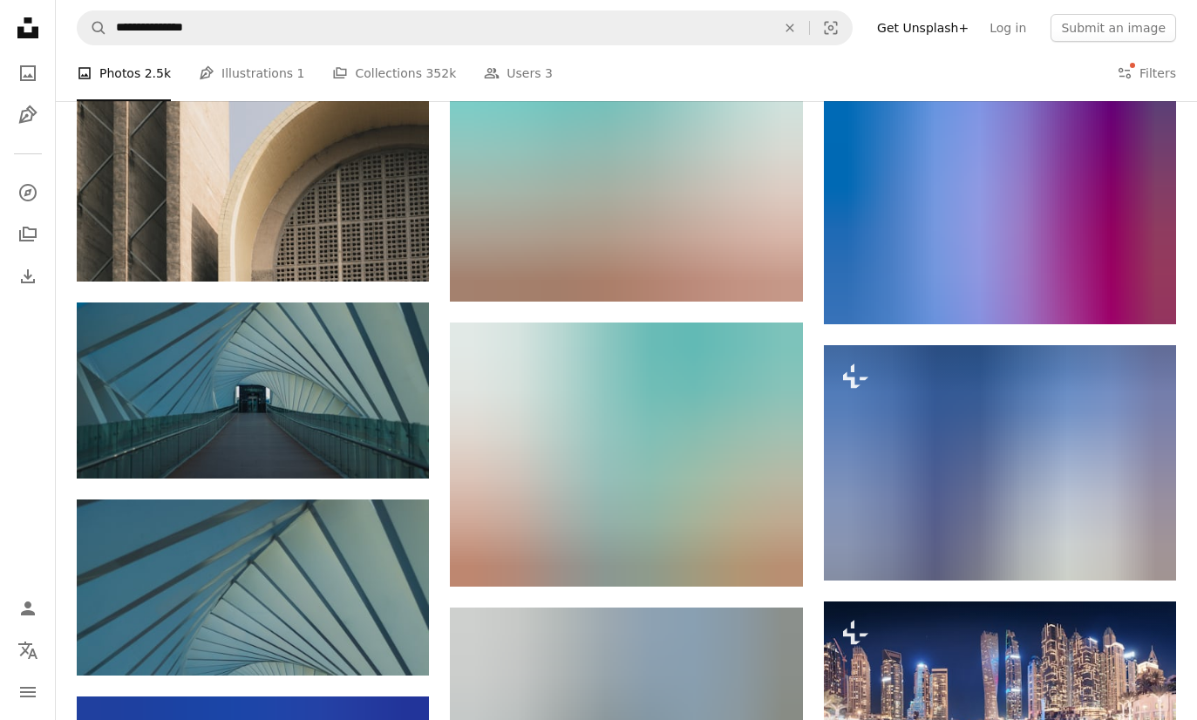
scroll to position [8629, 0]
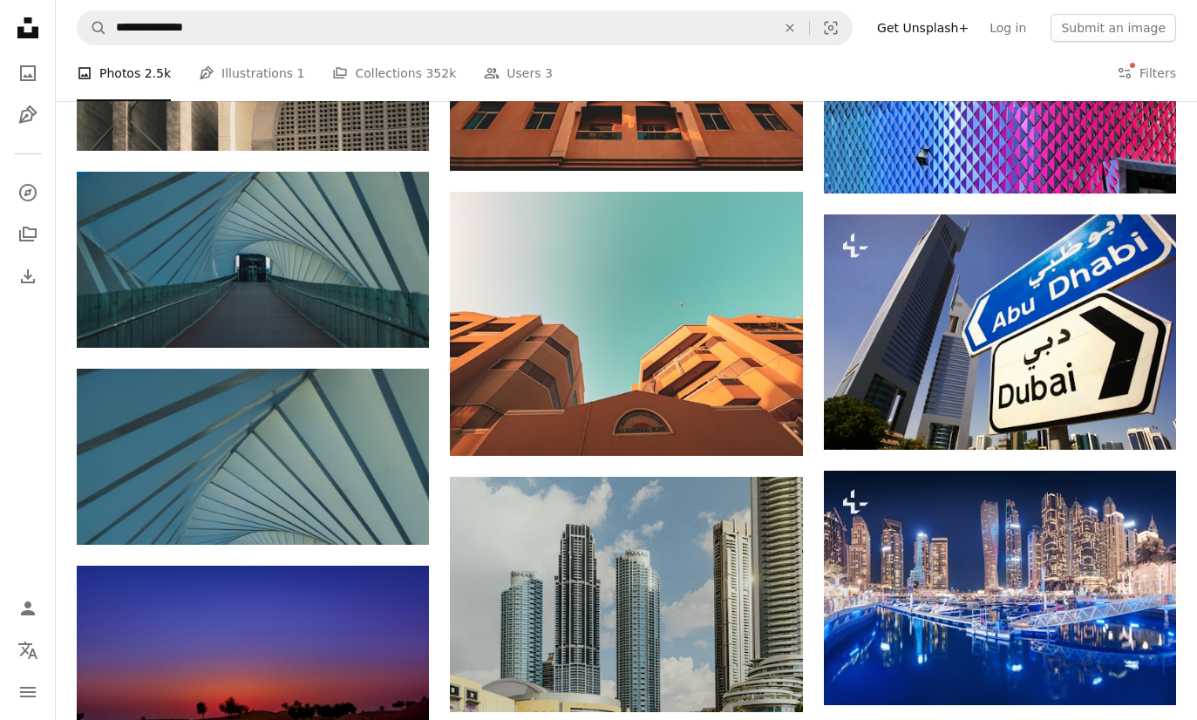
click at [997, 547] on img at bounding box center [1000, 588] width 352 height 235
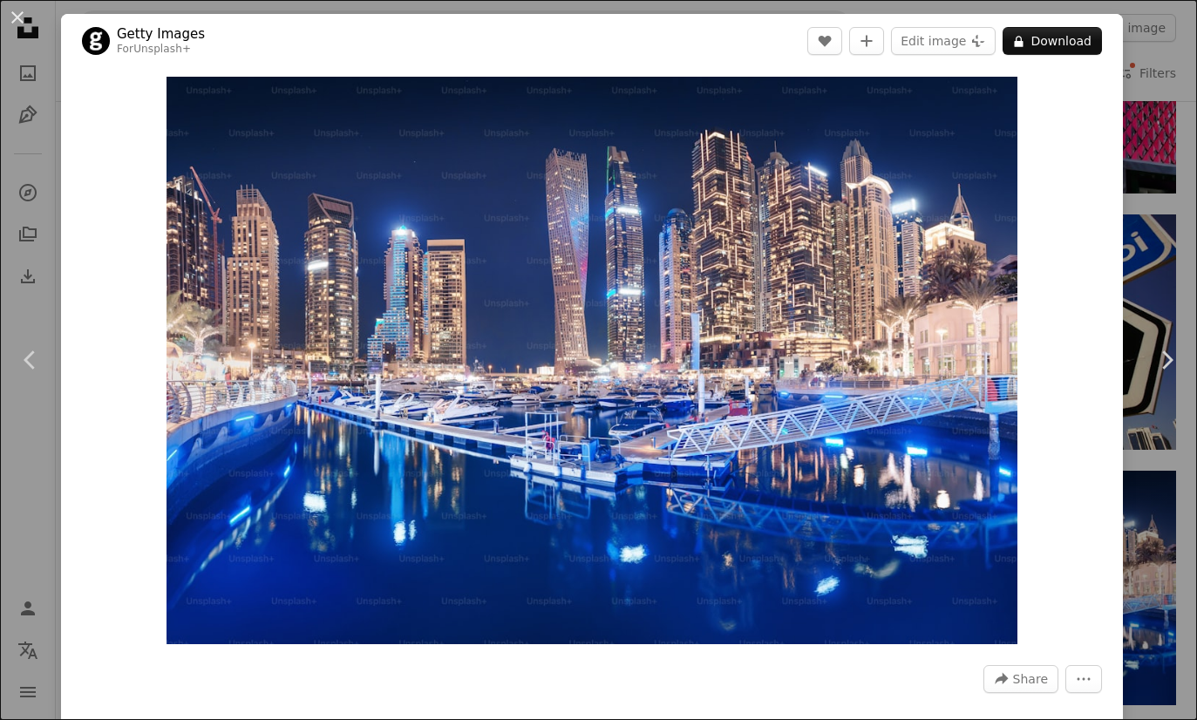
click at [1176, 676] on div "An X shape Chevron left Chevron right Getty Images For Unsplash+ A heart A plus…" at bounding box center [598, 360] width 1197 height 720
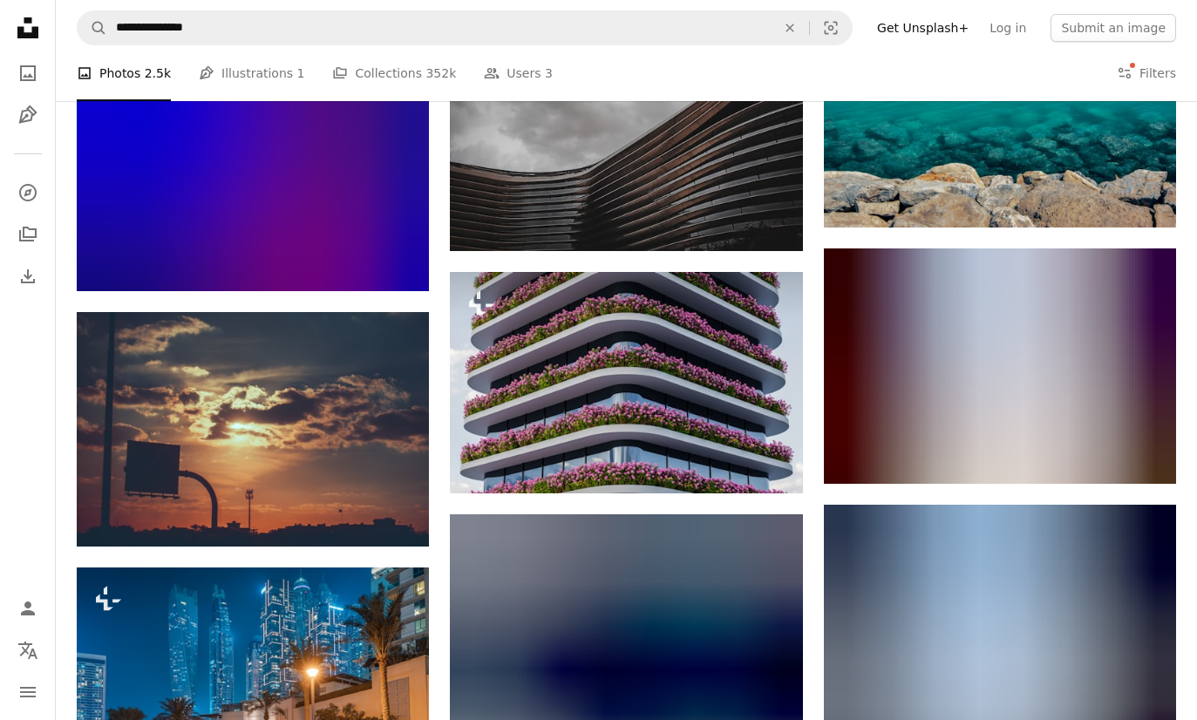
scroll to position [9367, 0]
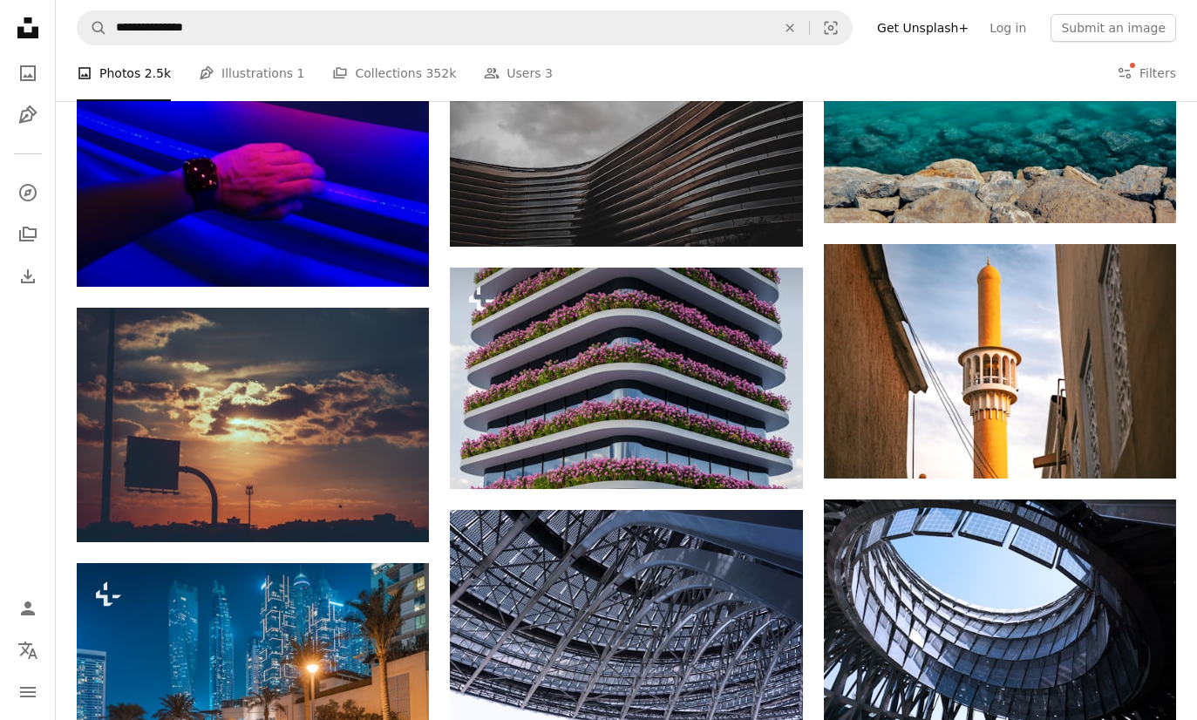
click at [199, 375] on img at bounding box center [253, 425] width 352 height 235
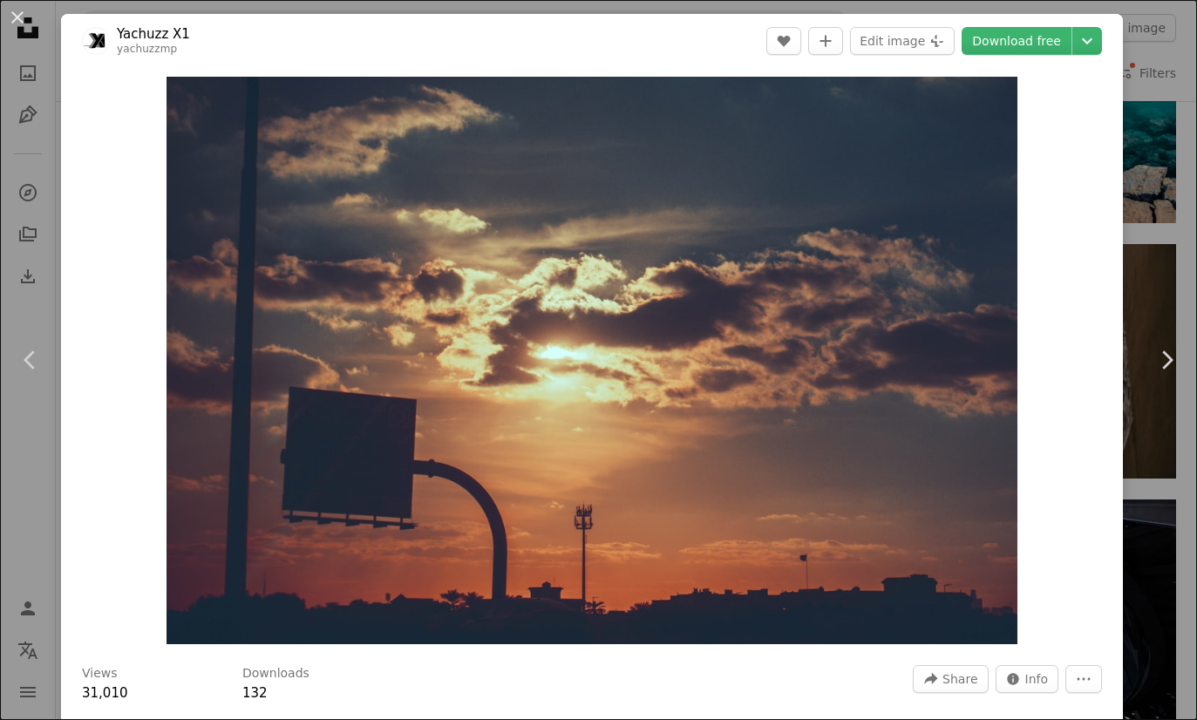
click at [1156, 665] on div "An X shape Chevron left Chevron right Yachuzz X1 yachuzzmp A heart A plus sign …" at bounding box center [598, 360] width 1197 height 720
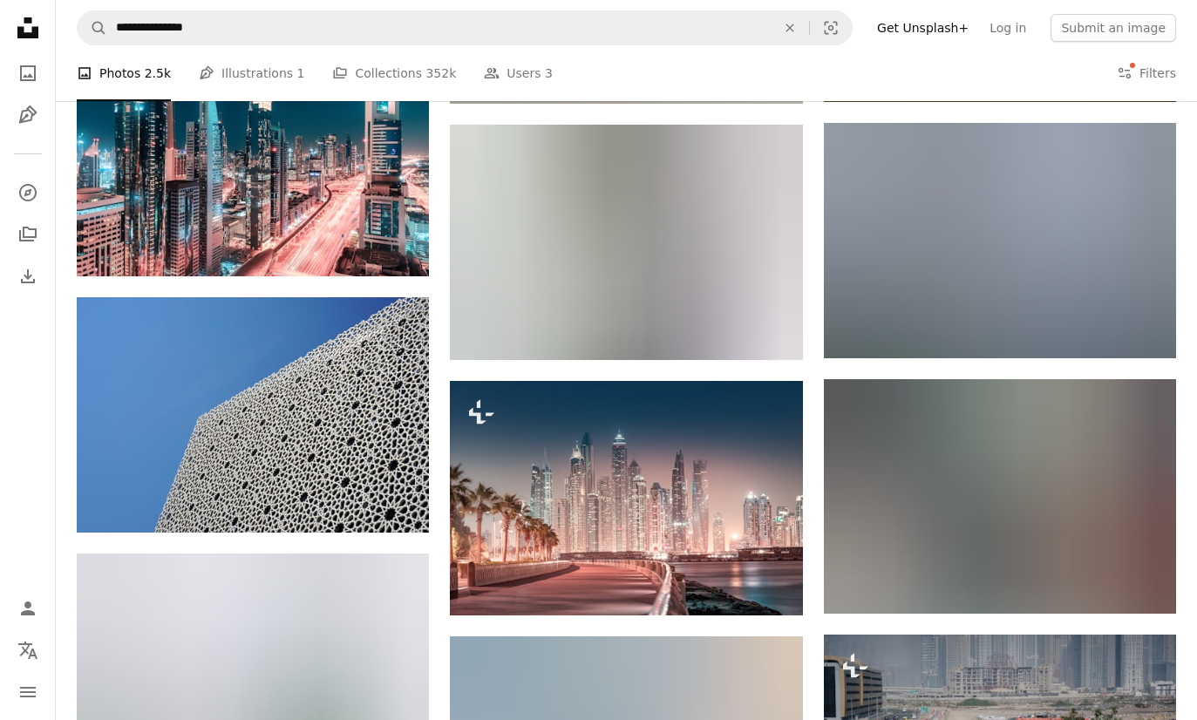
scroll to position [10605, 0]
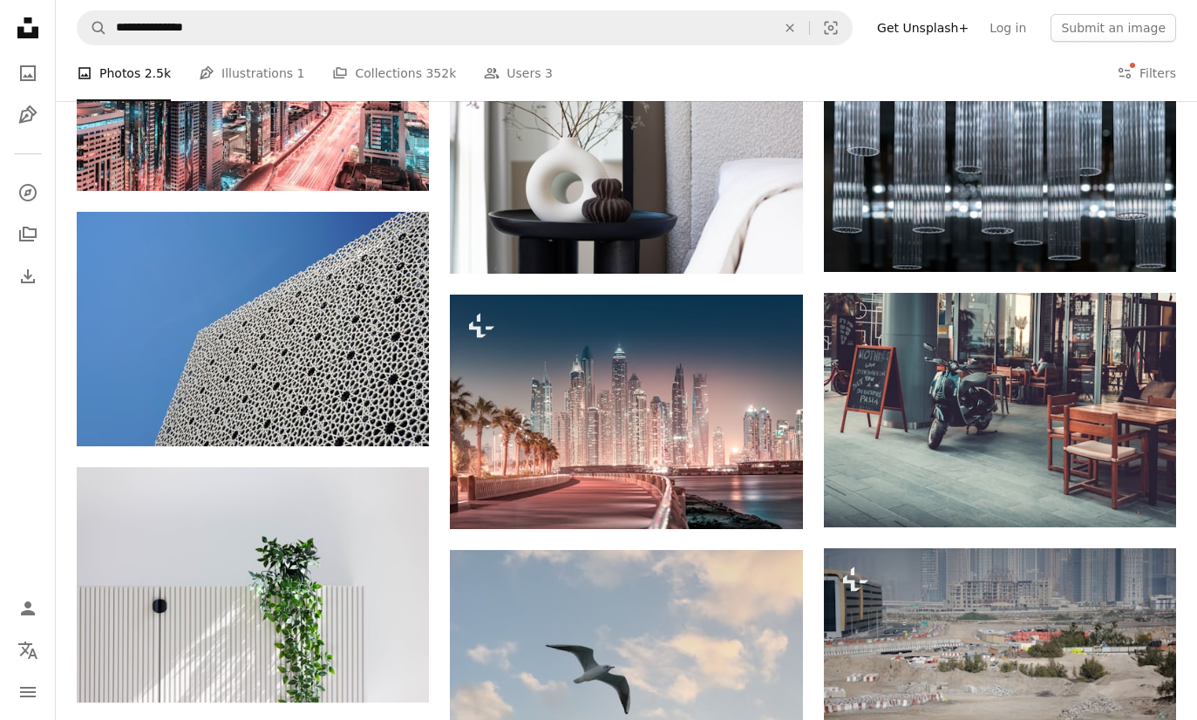
click at [1036, 424] on img at bounding box center [1000, 410] width 352 height 235
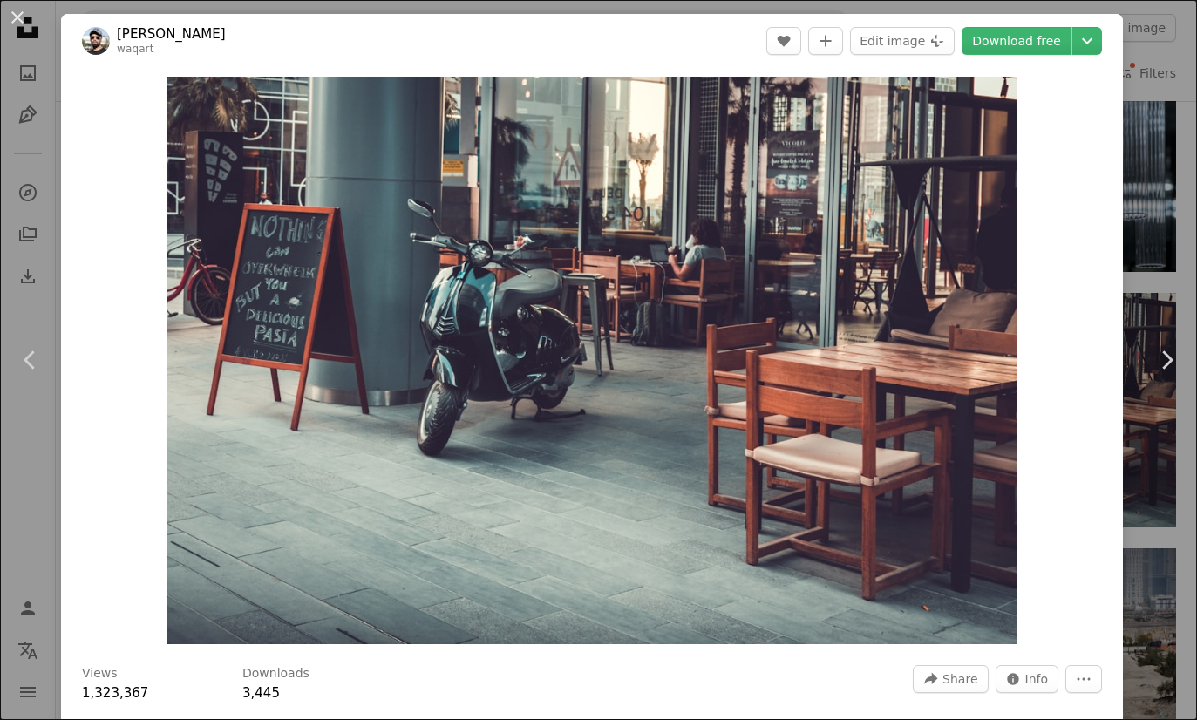
click at [1155, 644] on div "An X shape Chevron left Chevron right [PERSON_NAME] waqart A heart A plus sign …" at bounding box center [598, 360] width 1197 height 720
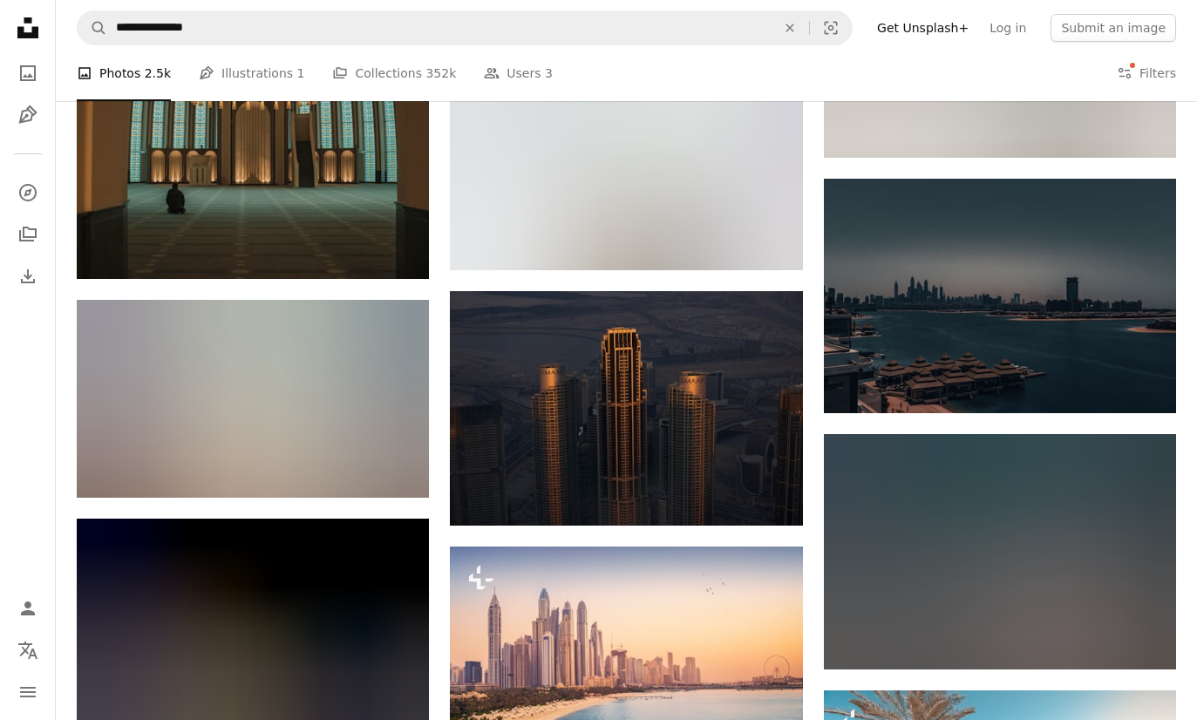
scroll to position [18706, 0]
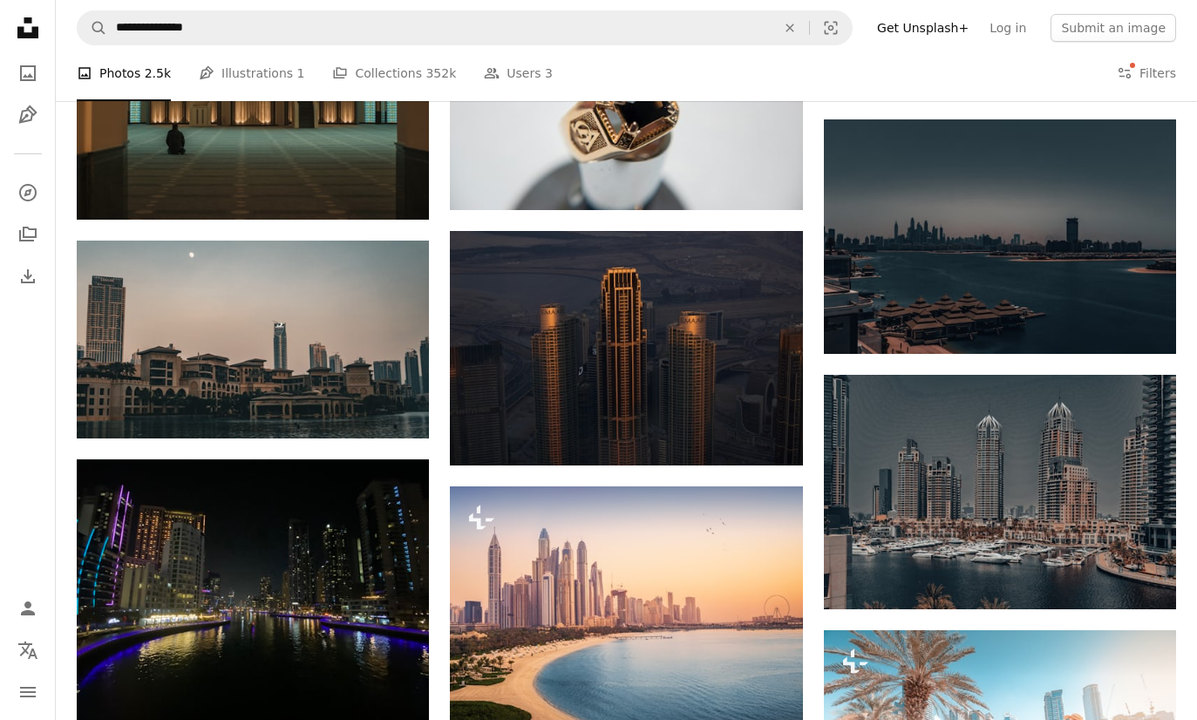
click at [1099, 249] on img at bounding box center [1000, 236] width 352 height 235
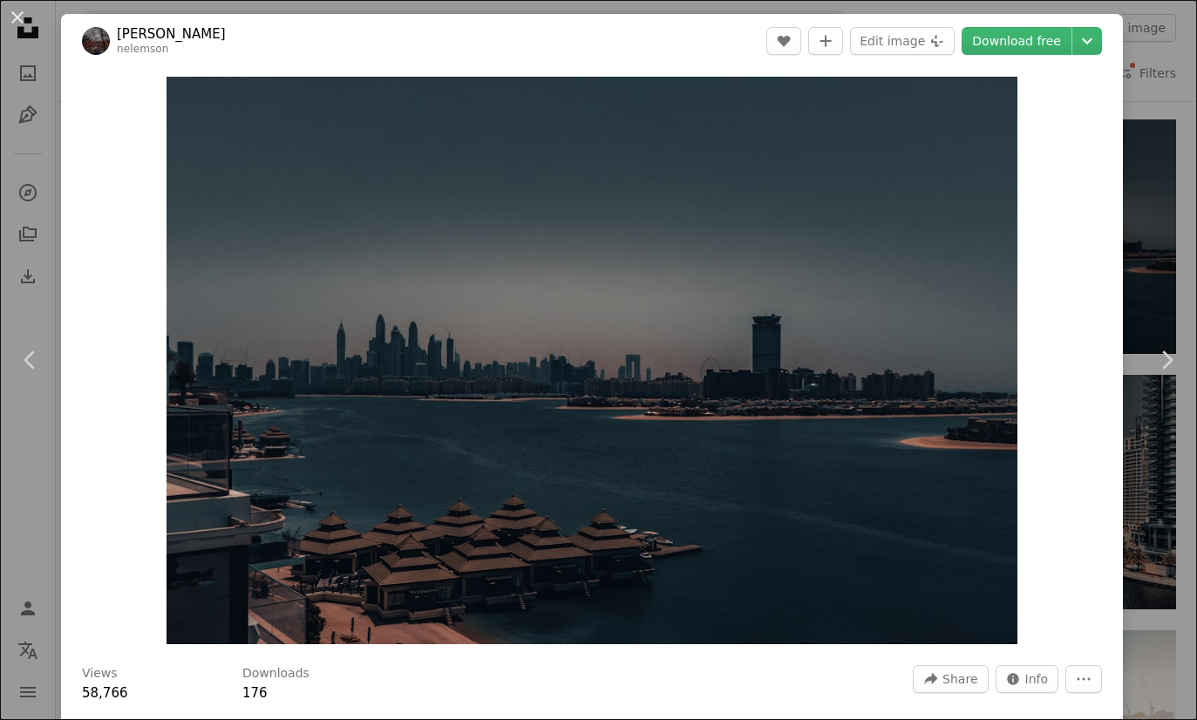
click at [1143, 681] on div "An X shape Chevron left Chevron right Nelemson [PERSON_NAME] nelemson A heart A…" at bounding box center [598, 360] width 1197 height 720
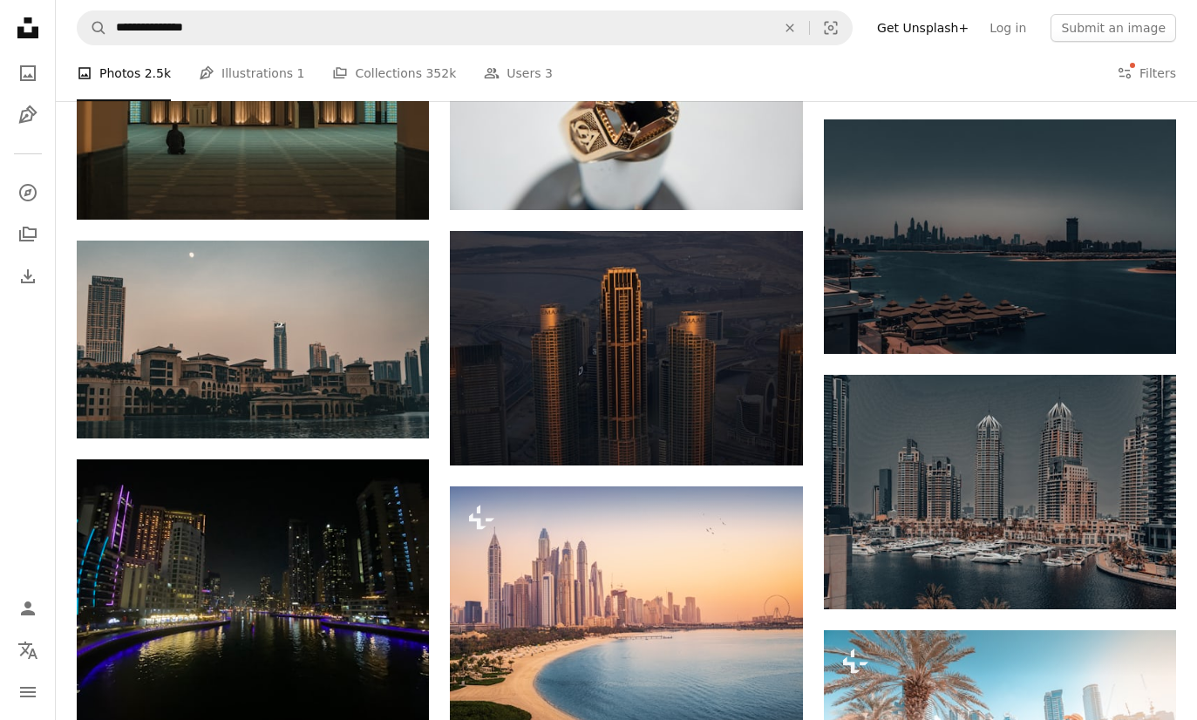
click at [179, 353] on img at bounding box center [253, 340] width 352 height 198
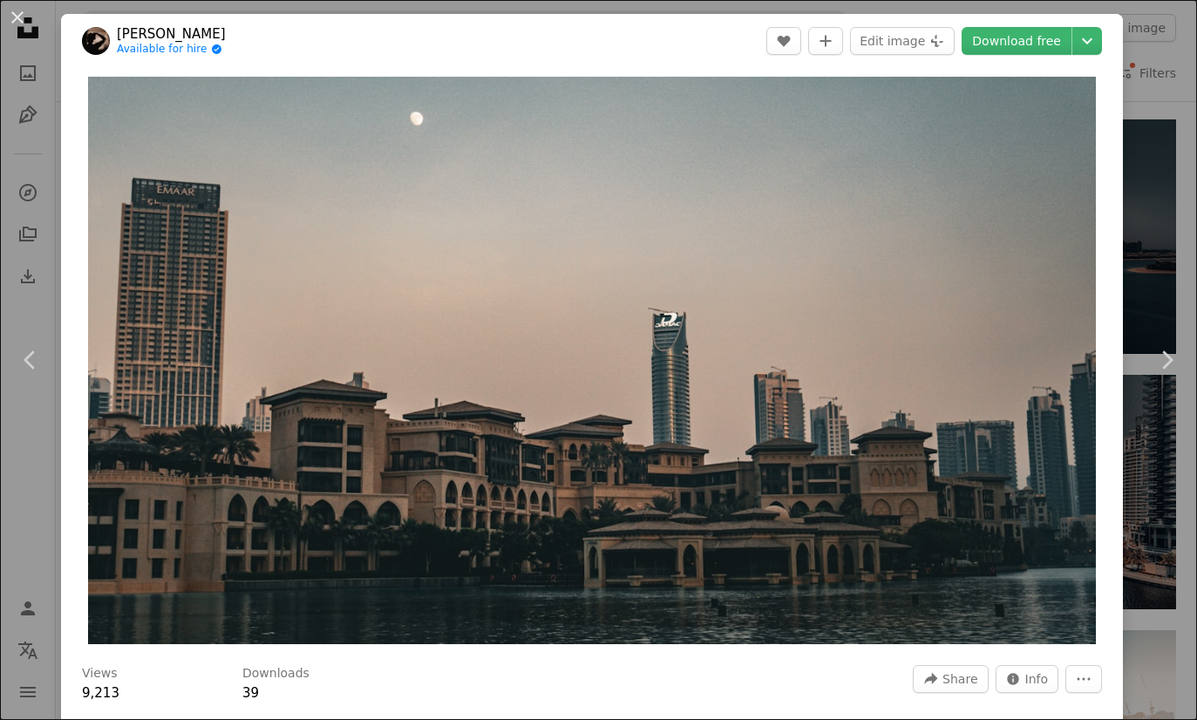
click at [1184, 673] on div "An X shape Chevron left Chevron right [PERSON_NAME] Available for hire A checkm…" at bounding box center [598, 360] width 1197 height 720
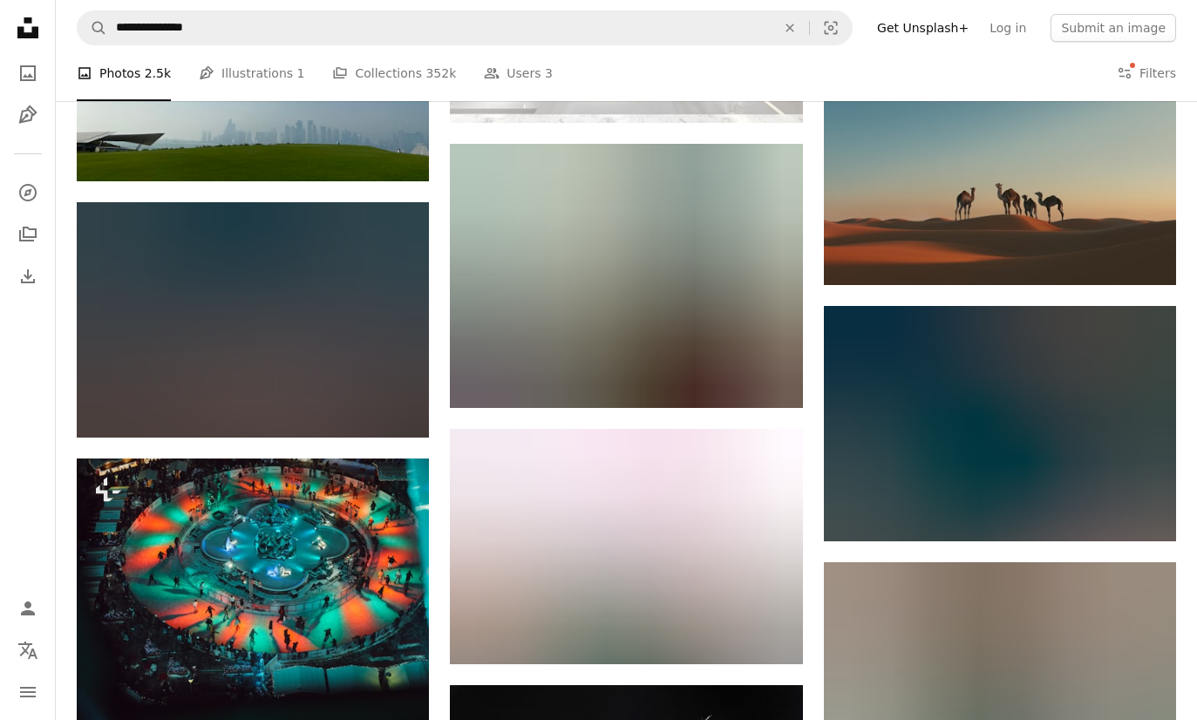
scroll to position [27001, 0]
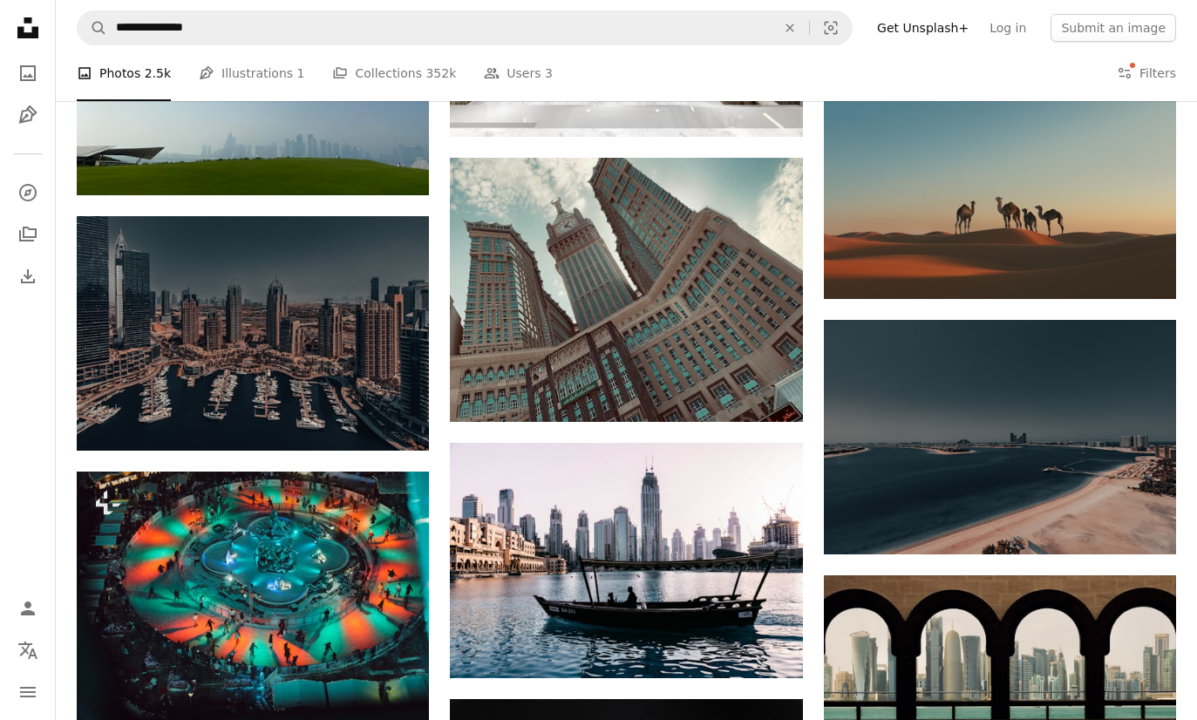
click at [738, 282] on img at bounding box center [626, 290] width 352 height 264
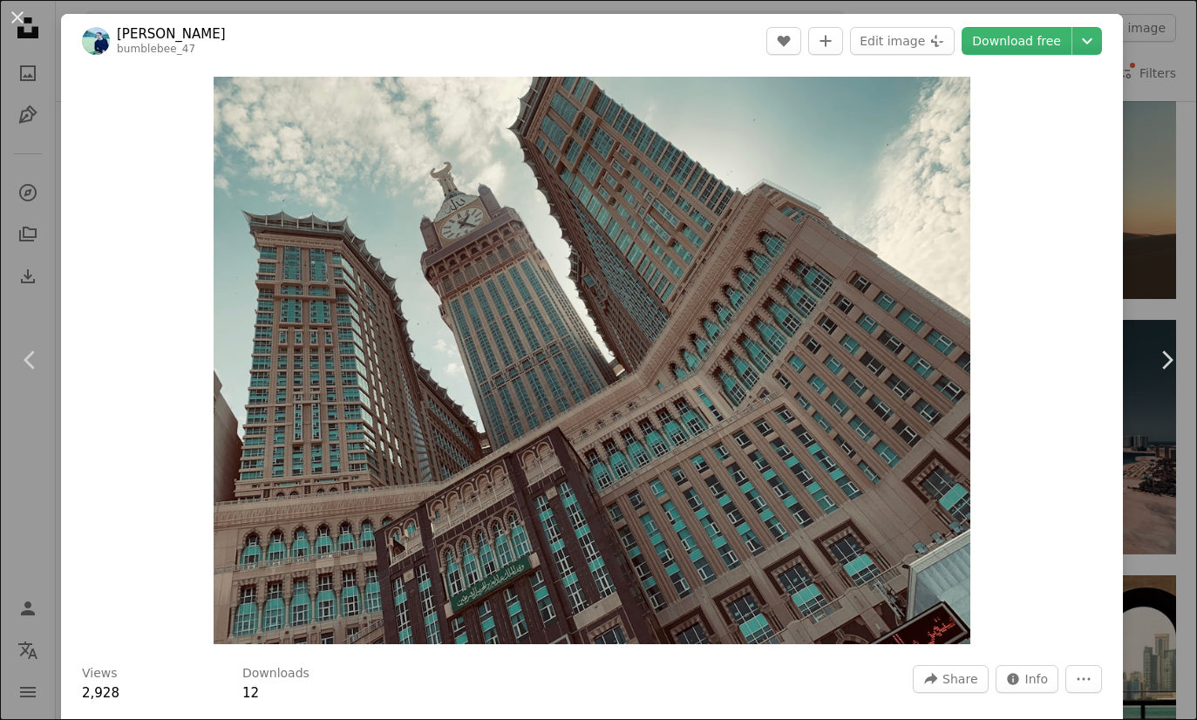
click at [1182, 536] on div "An X shape Chevron left Chevron right [PERSON_NAME] bumblebee_47 A heart A plus…" at bounding box center [598, 360] width 1197 height 720
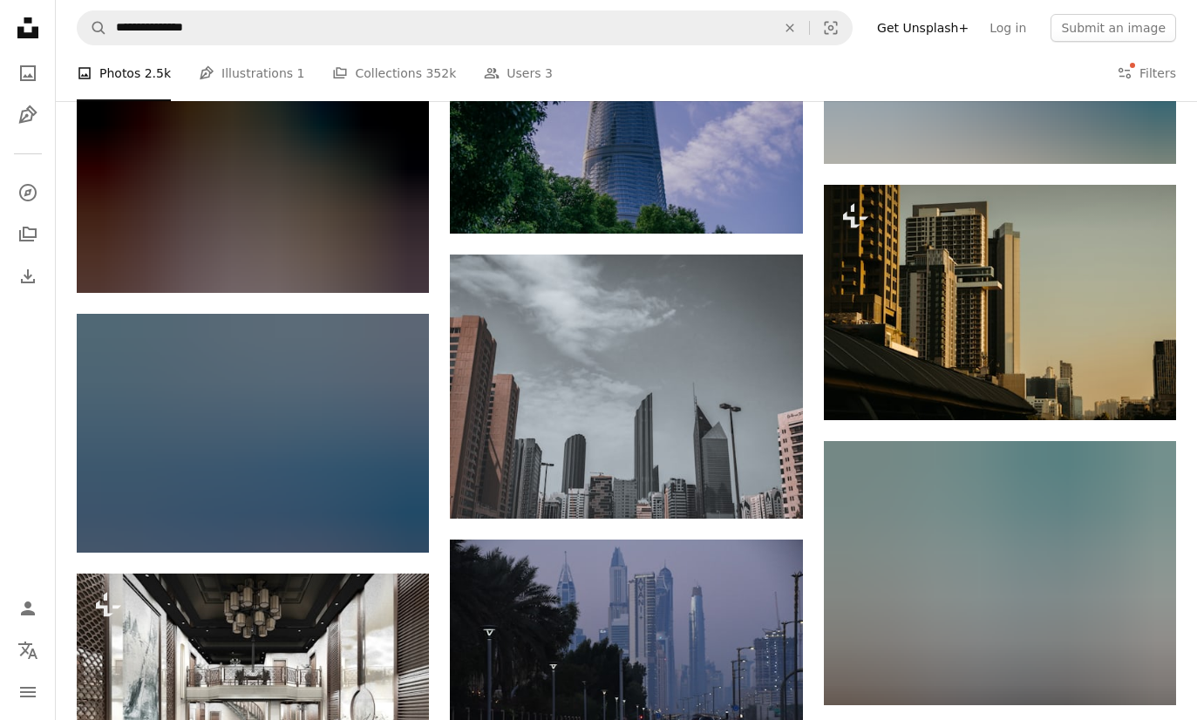
scroll to position [31655, 0]
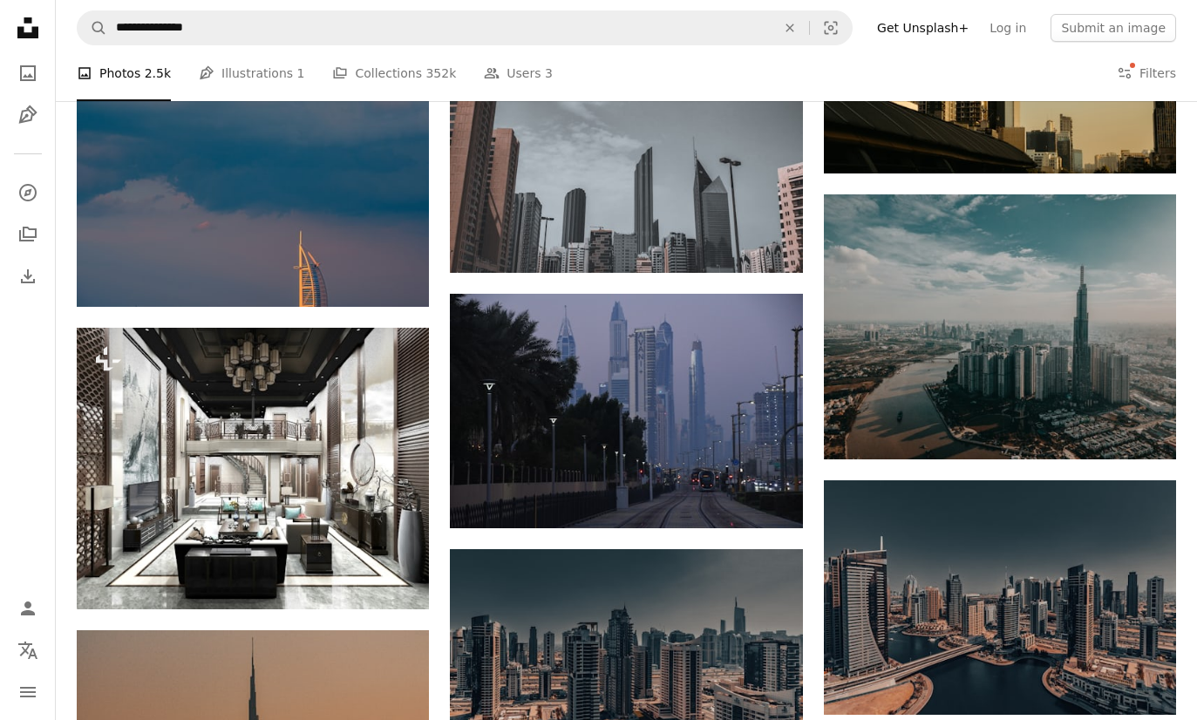
click at [1061, 354] on img at bounding box center [1000, 326] width 352 height 264
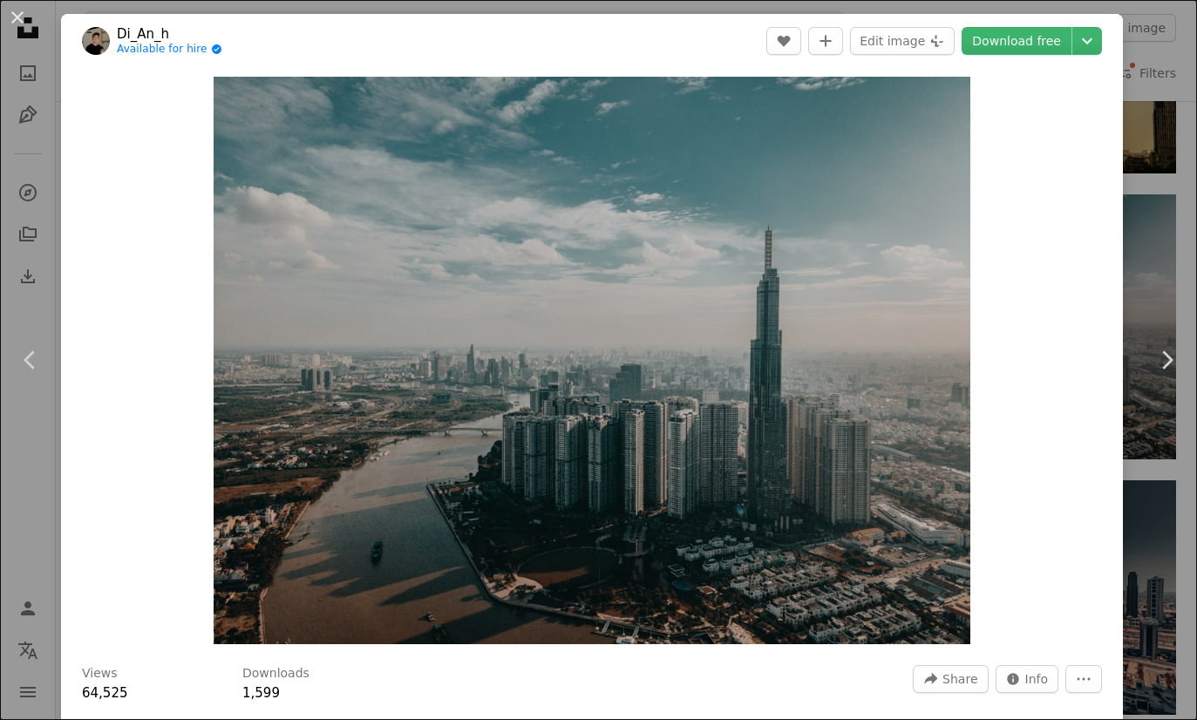
click at [1175, 592] on div "An X shape Chevron left Chevron right Di_An_h Available for hire A checkmark in…" at bounding box center [598, 360] width 1197 height 720
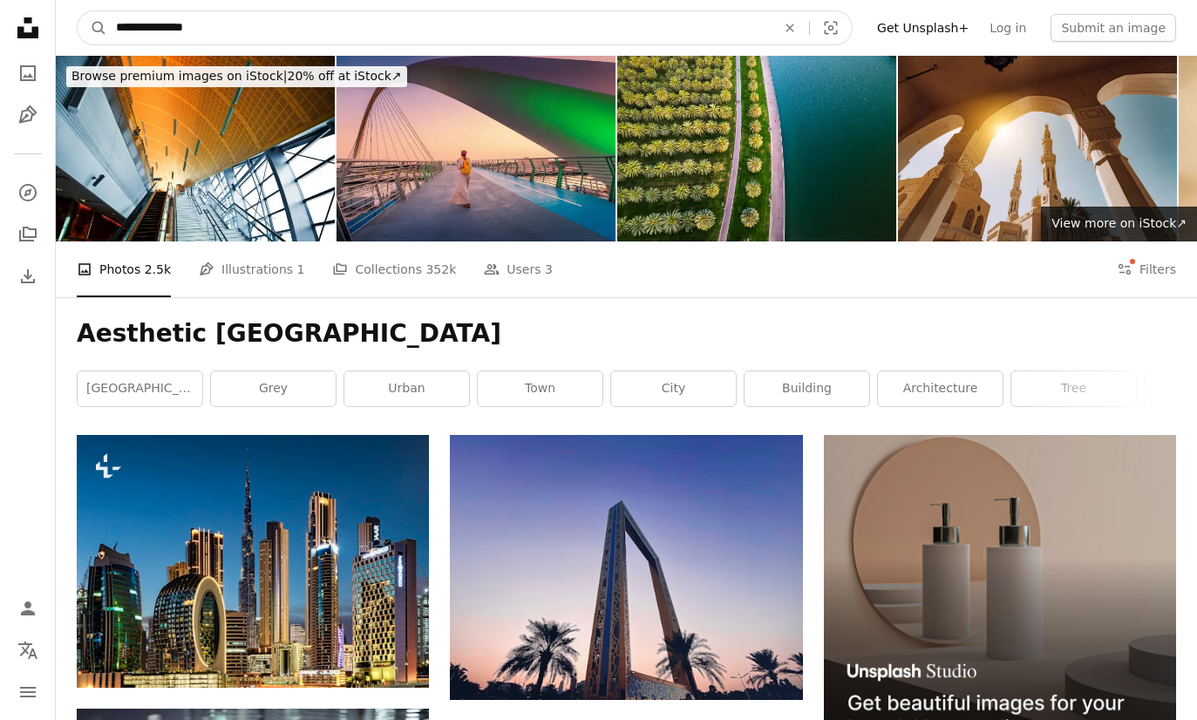
click at [636, 31] on input "**********" at bounding box center [439, 27] width 664 height 33
